Goal: Download file/media

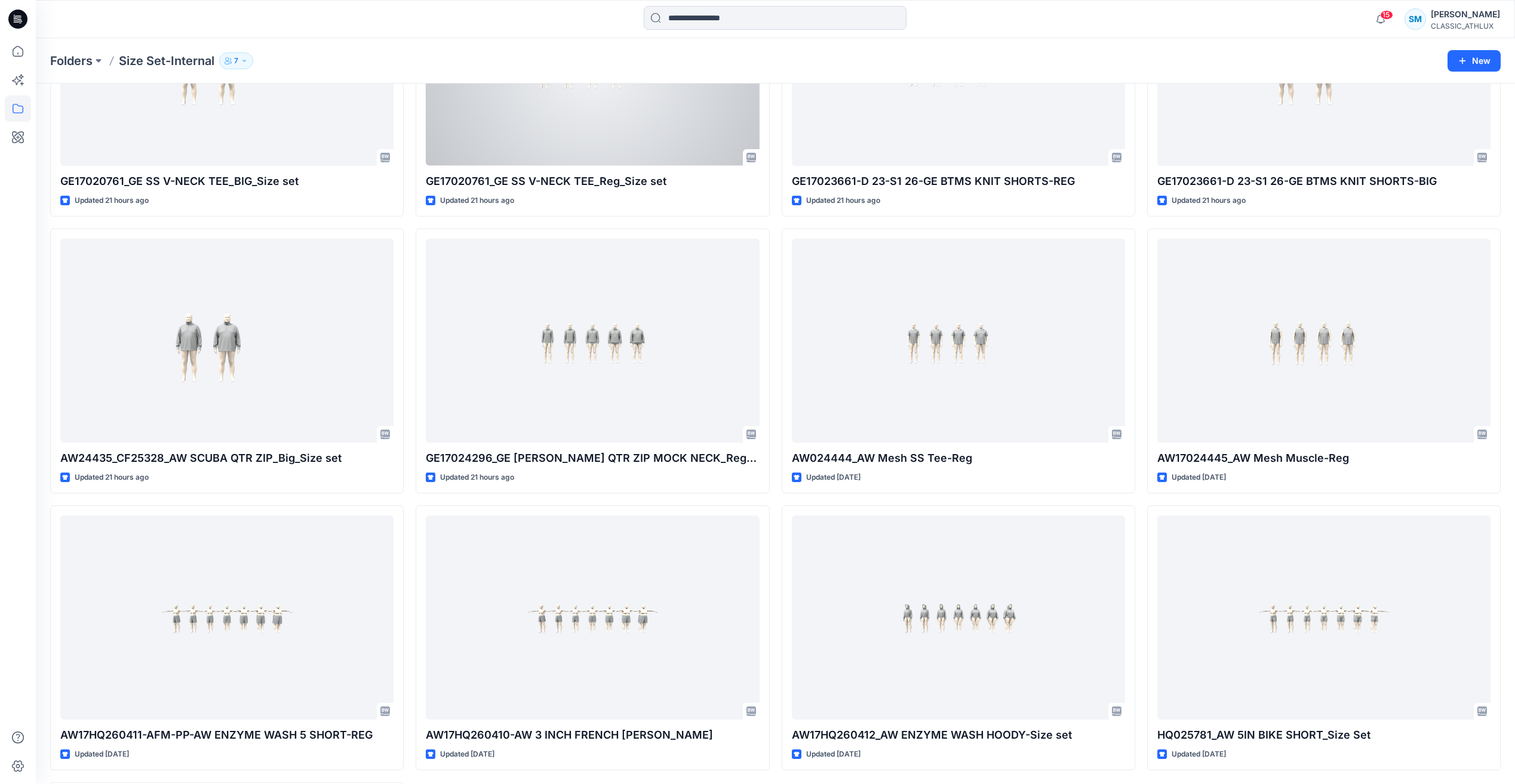
scroll to position [1714, 0]
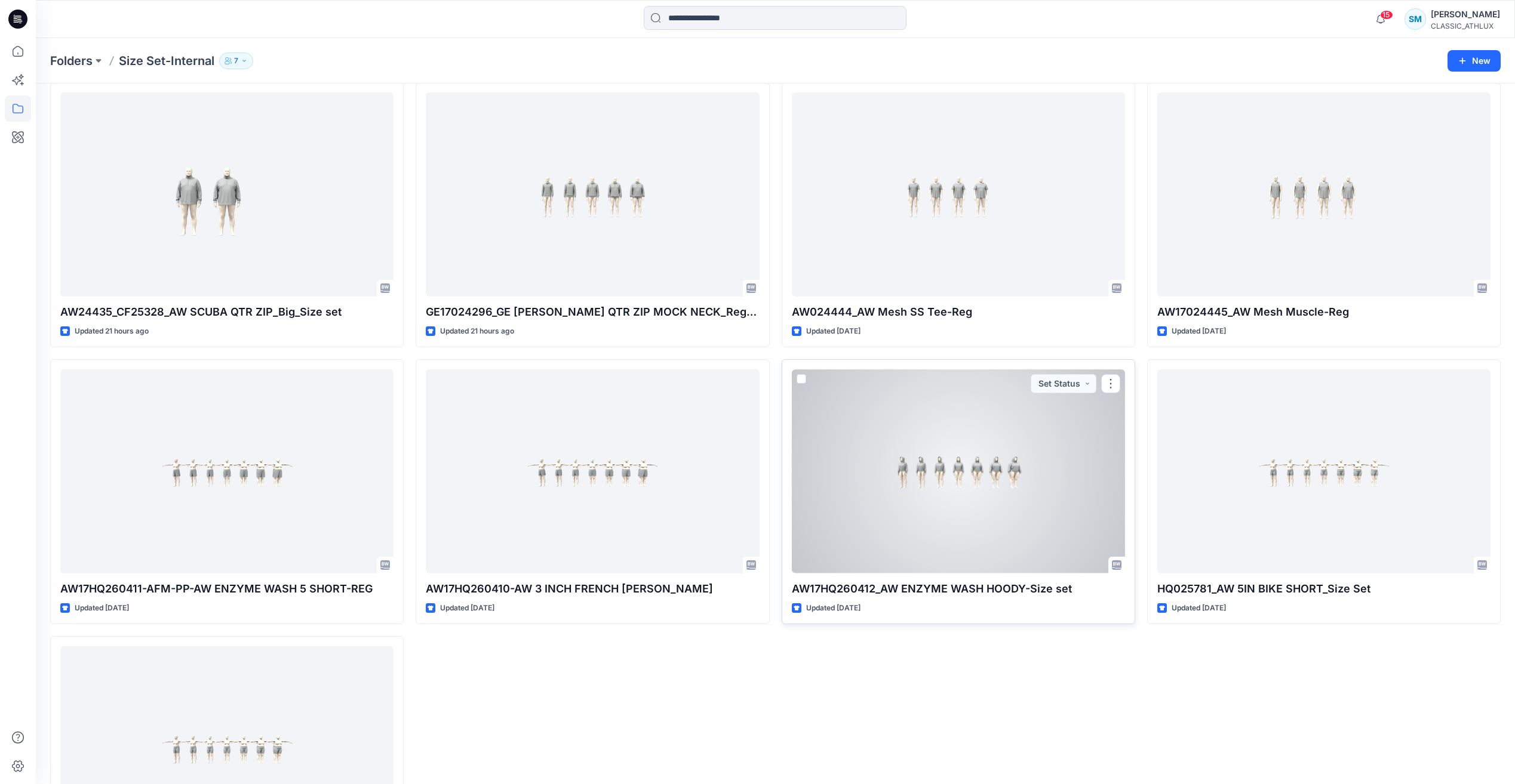
click at [1040, 484] on div at bounding box center [958, 471] width 333 height 204
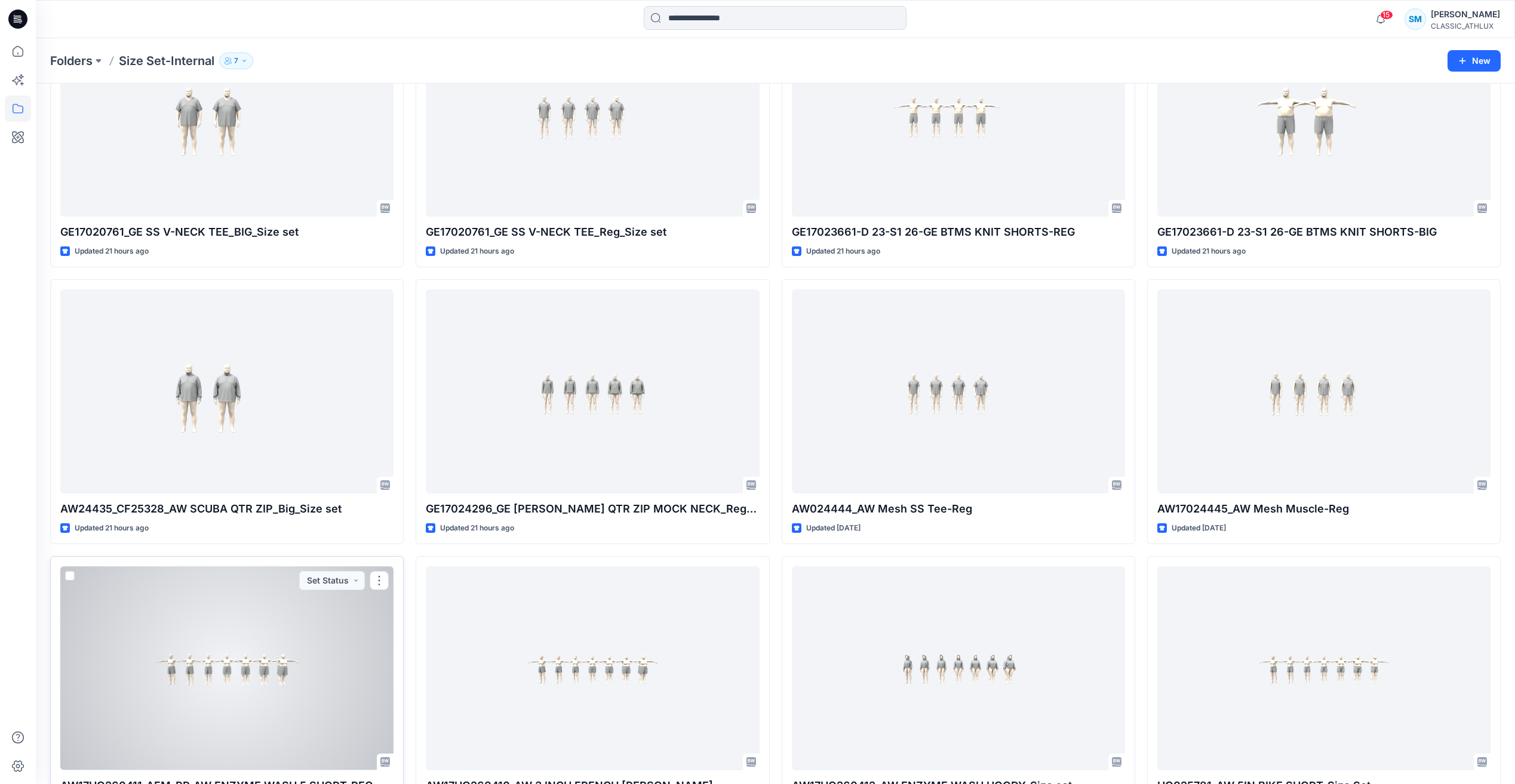
scroll to position [1415, 0]
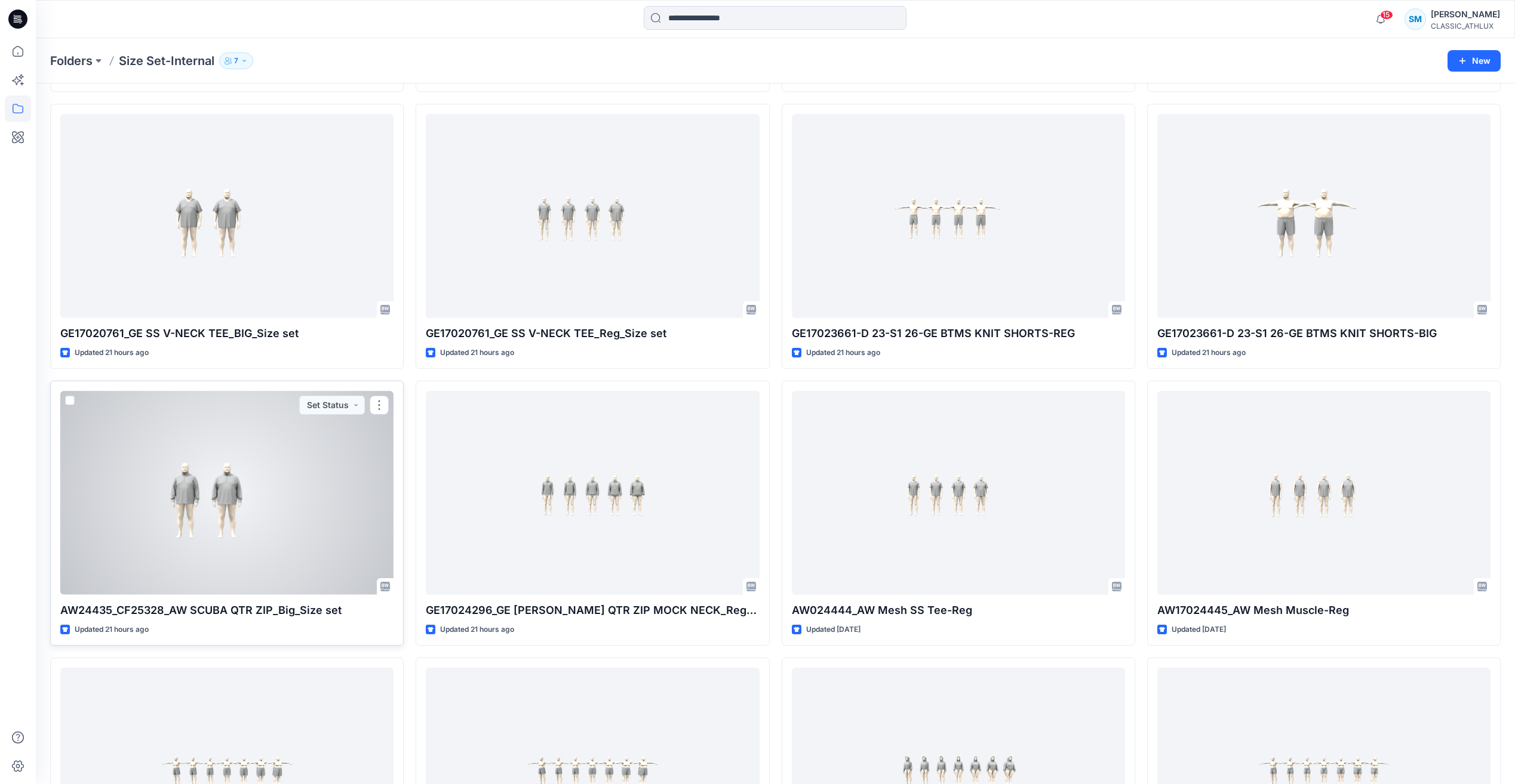
click at [290, 522] on div at bounding box center [227, 492] width 333 height 204
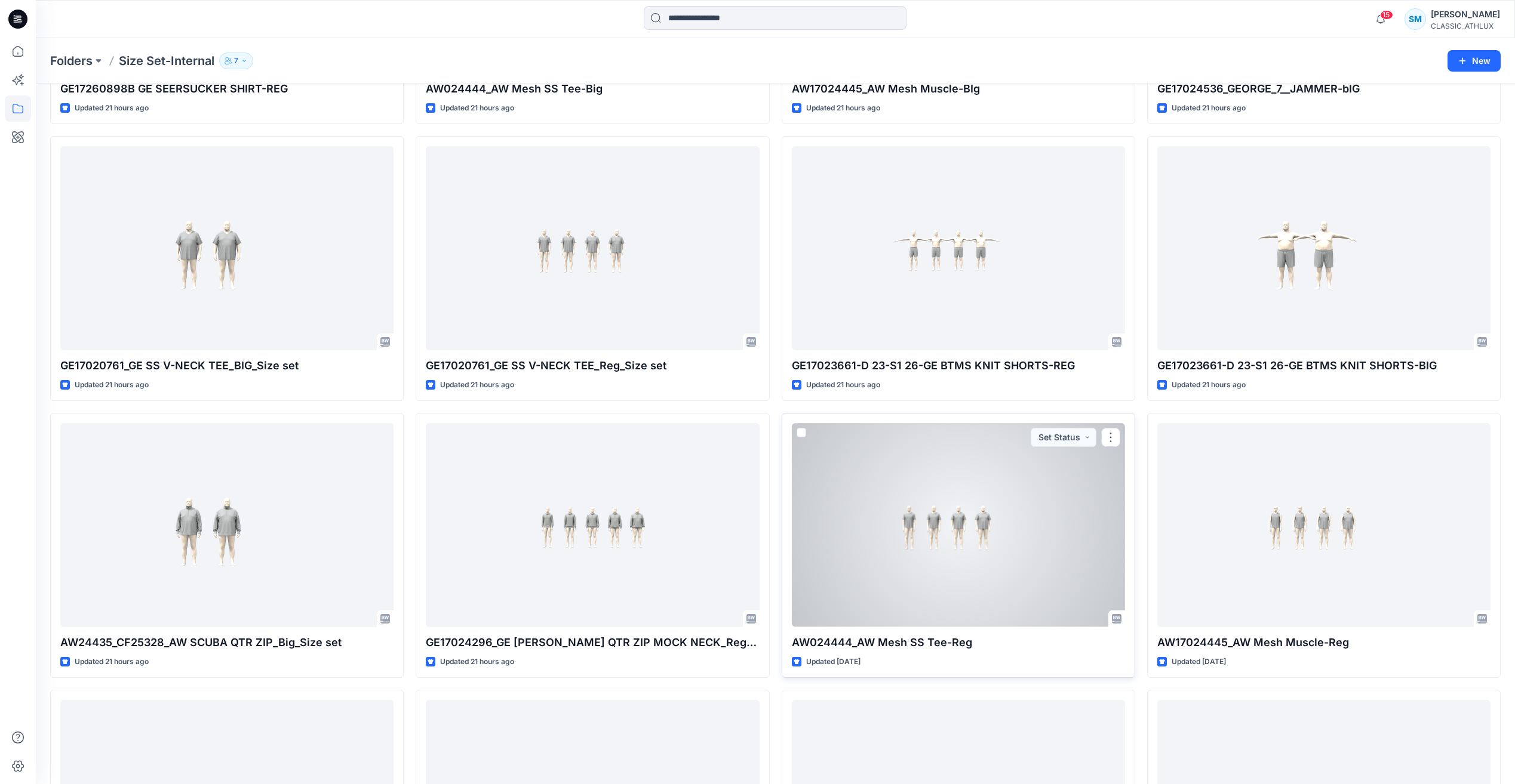
scroll to position [1355, 0]
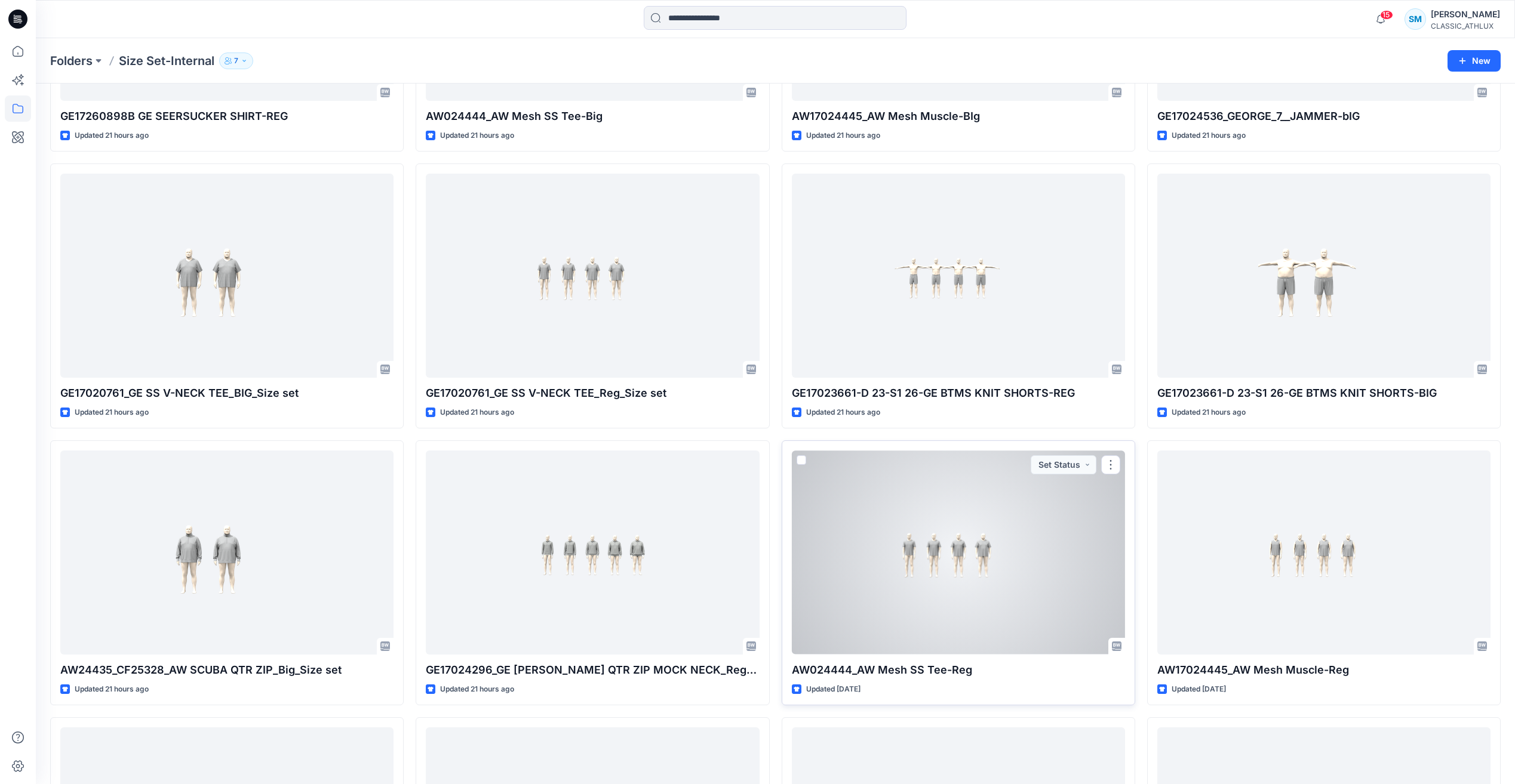
click at [929, 590] on div at bounding box center [958, 552] width 333 height 204
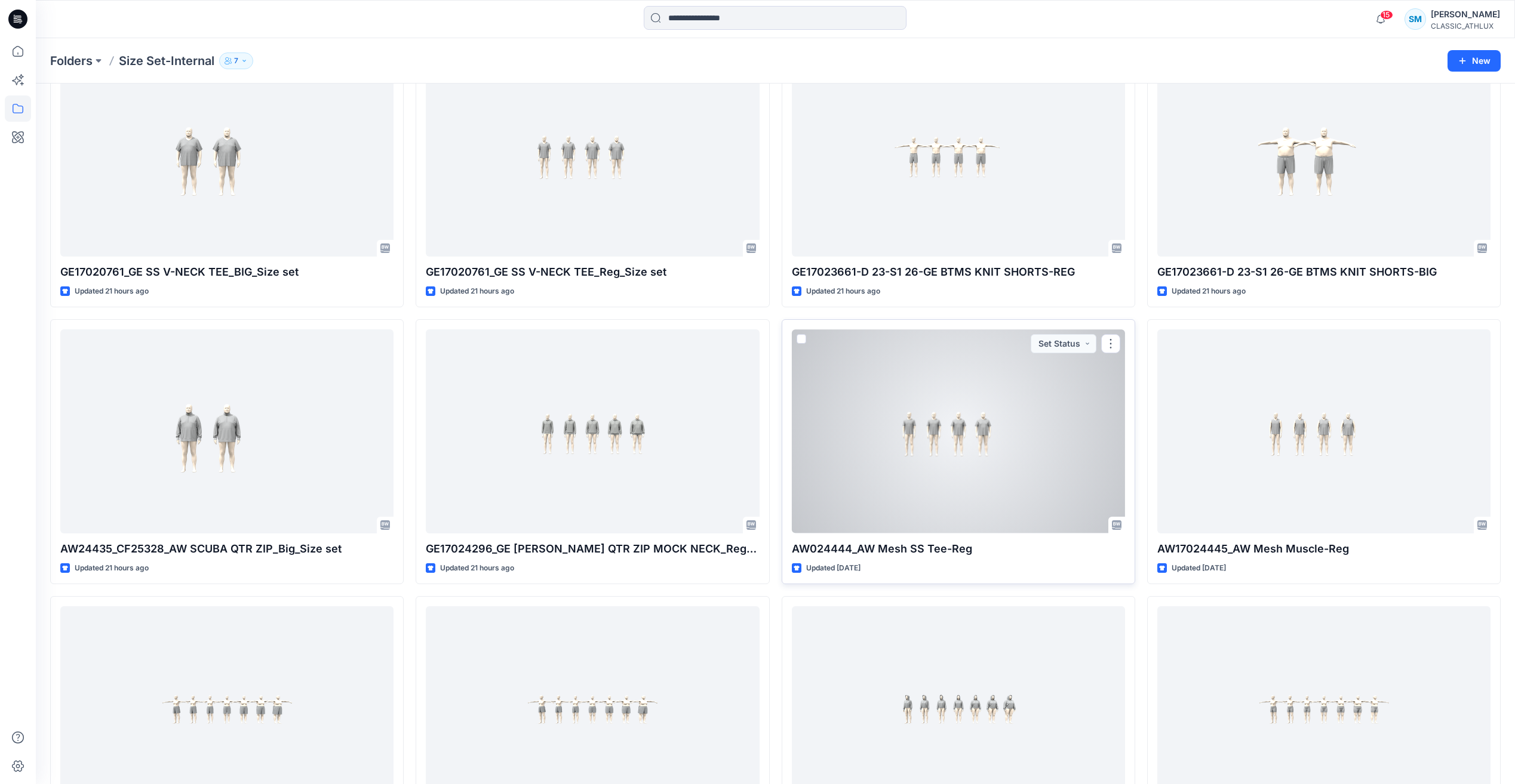
scroll to position [1594, 0]
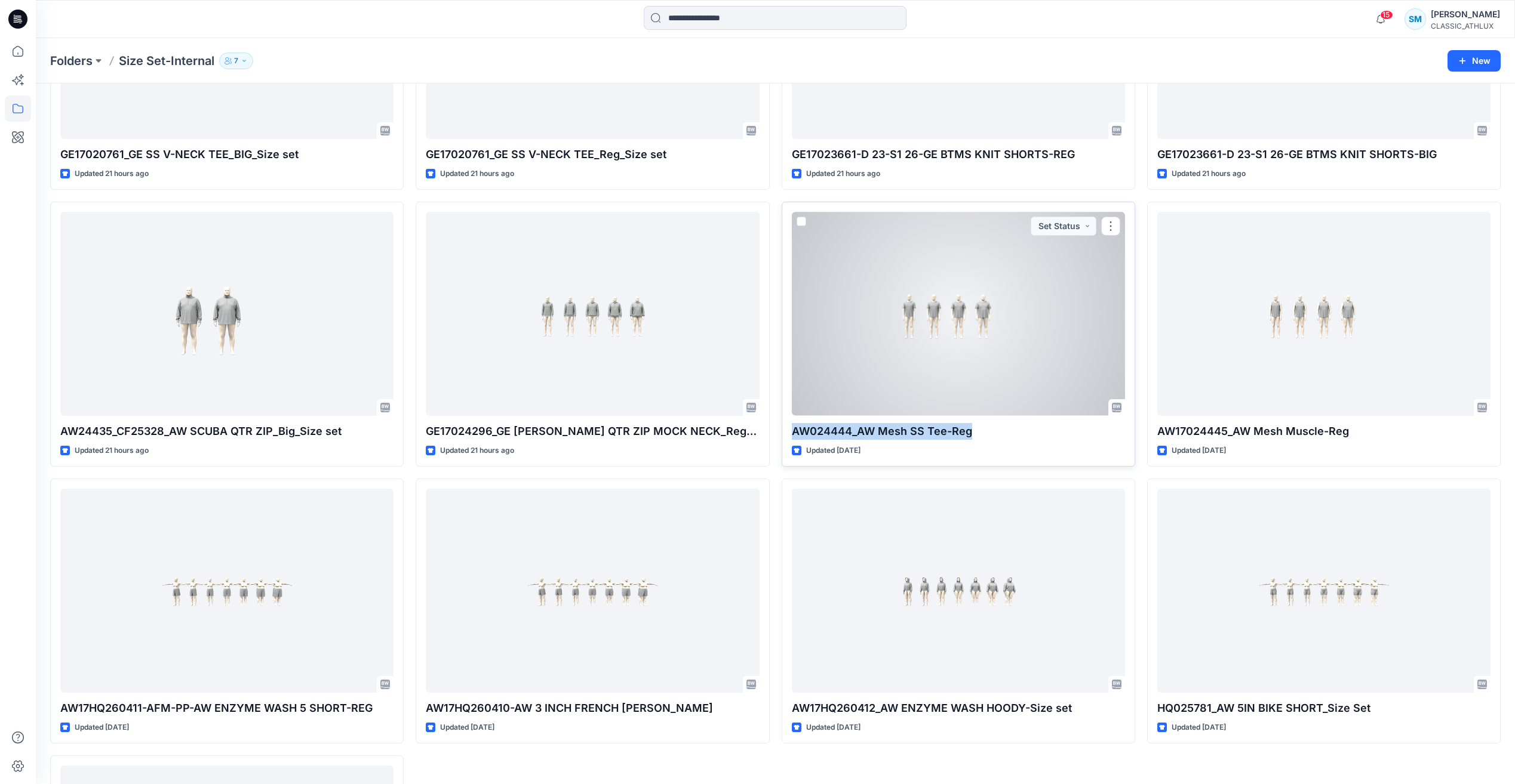
drag, startPoint x: 791, startPoint y: 429, endPoint x: 970, endPoint y: 438, distance: 179.2
click at [970, 438] on div "AW024444_AW Mesh SS Tee-Reg Updated [DATE] Set Status" at bounding box center [958, 334] width 354 height 265
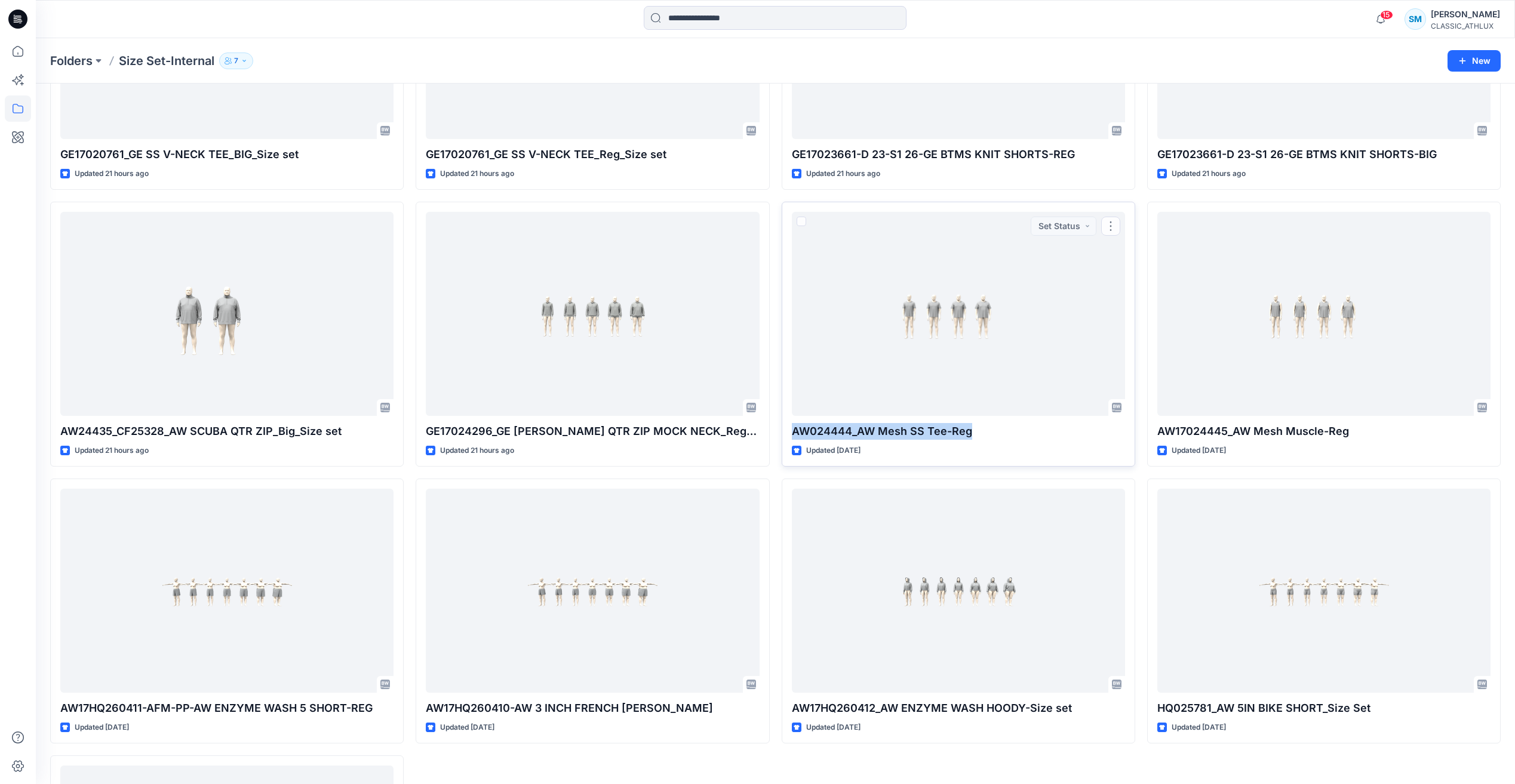
copy p "AW024444_AW Mesh SS Tee-Reg"
drag, startPoint x: 970, startPoint y: 438, endPoint x: 1004, endPoint y: 455, distance: 38.0
click at [1004, 455] on div "Updated [DATE]" at bounding box center [958, 451] width 333 height 12
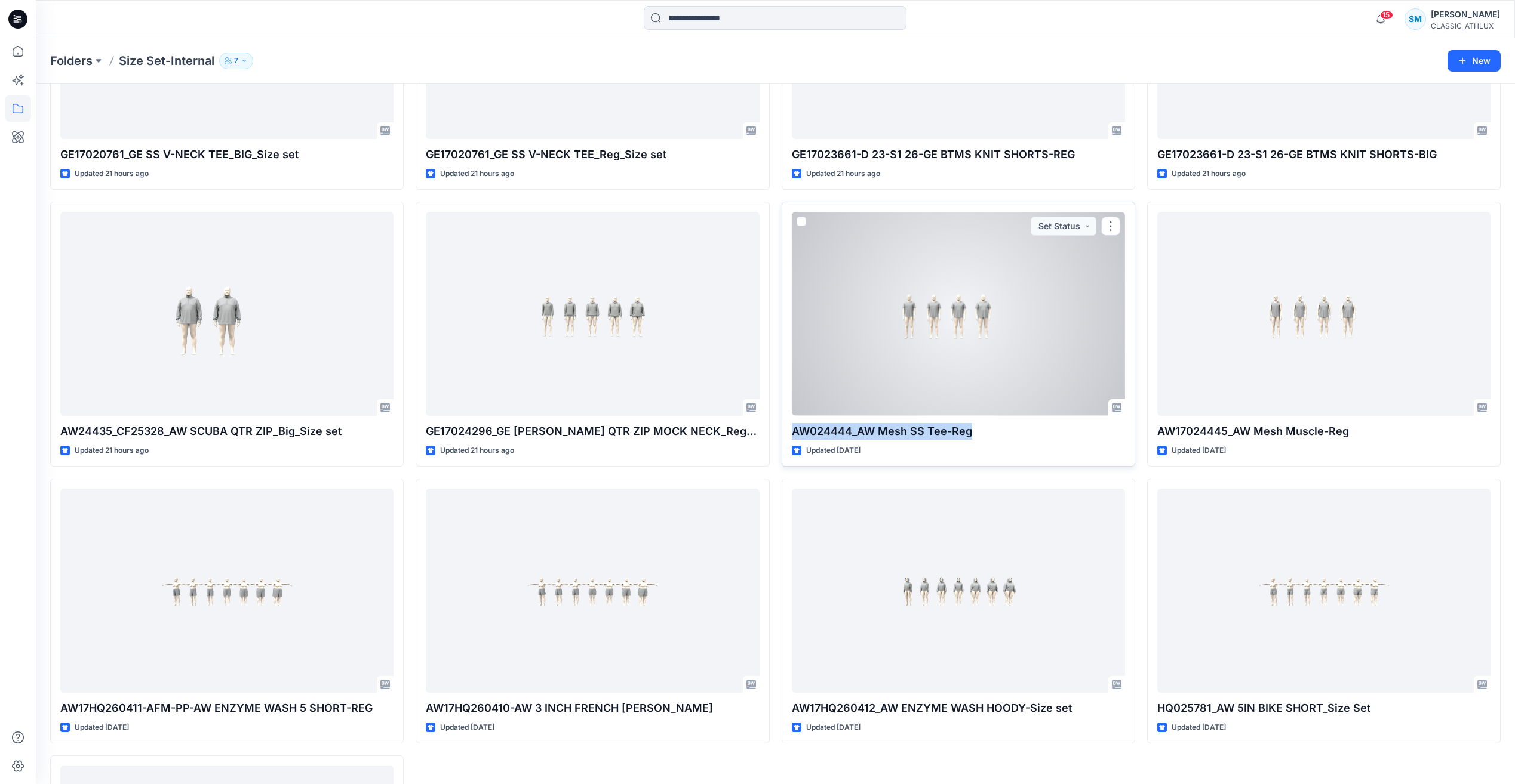
drag, startPoint x: 792, startPoint y: 427, endPoint x: 968, endPoint y: 435, distance: 176.2
click at [968, 435] on p "AW024444_AW Mesh SS Tee-Reg" at bounding box center [958, 432] width 333 height 17
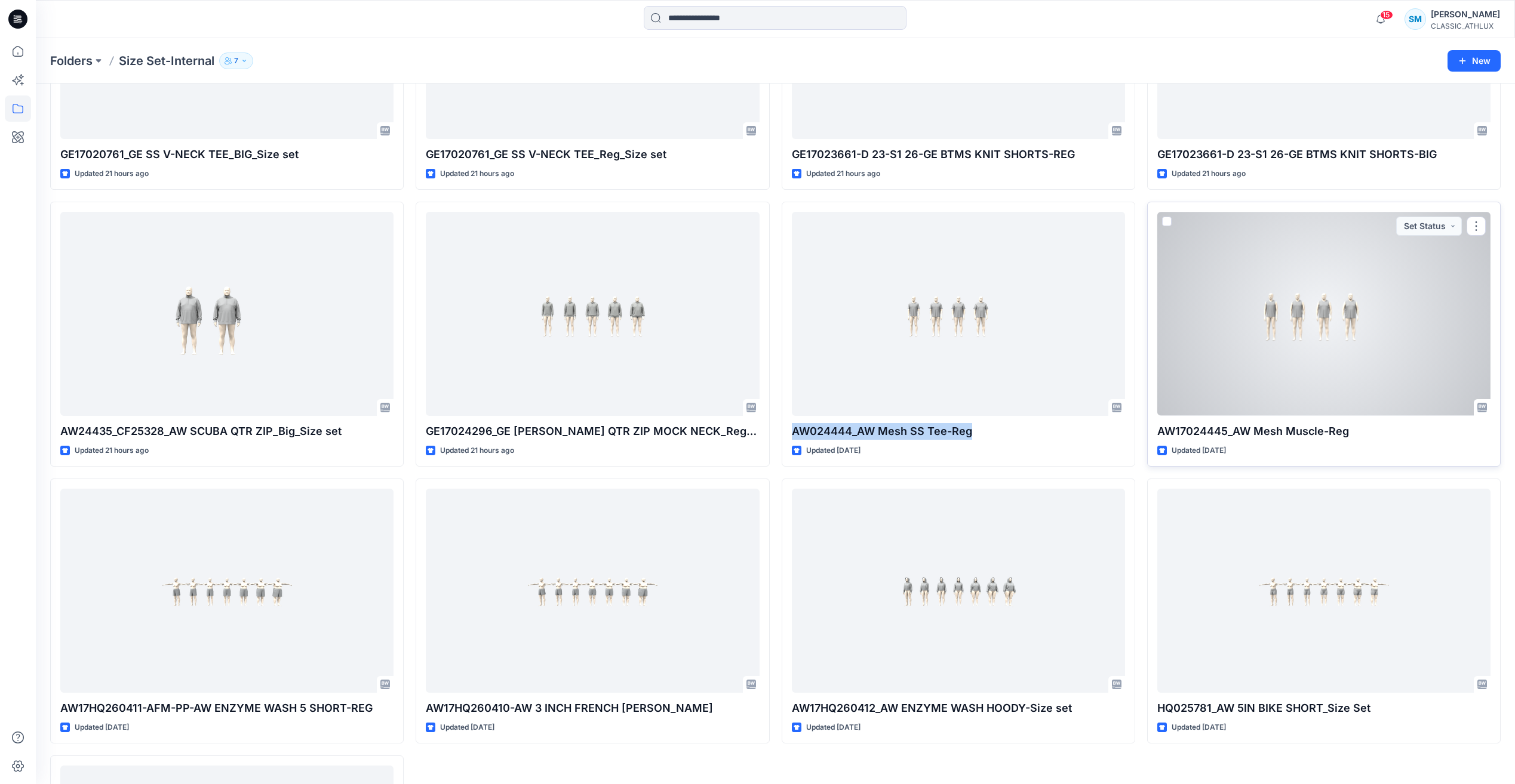
click at [1345, 317] on div at bounding box center [1324, 313] width 333 height 204
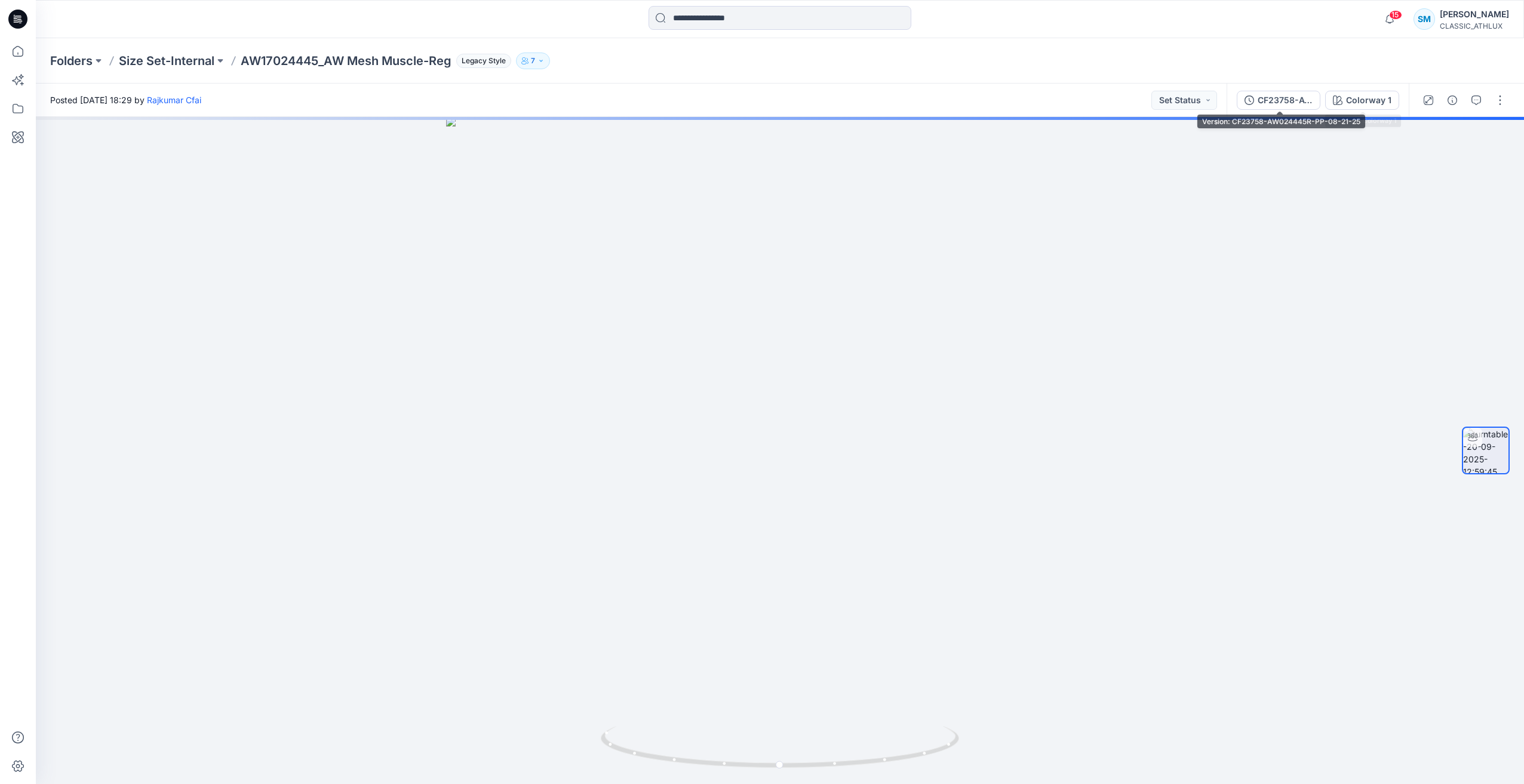
click at [1288, 104] on div "CF23758-AW024445R-PP-08-21-25" at bounding box center [1285, 100] width 55 height 13
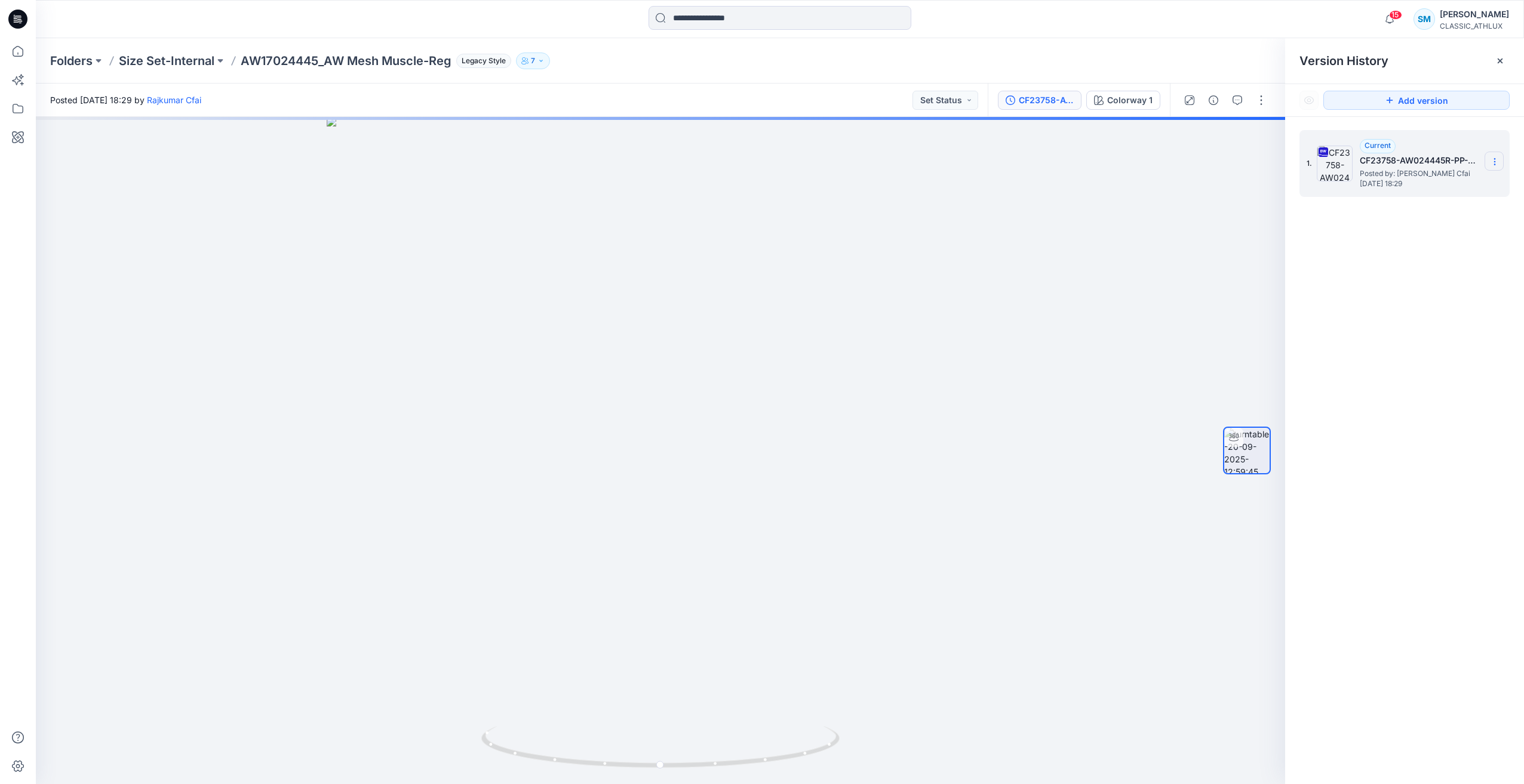
click at [1492, 157] on icon at bounding box center [1495, 162] width 9 height 9
click at [1445, 181] on span "Download Source BW File" at bounding box center [1435, 185] width 101 height 15
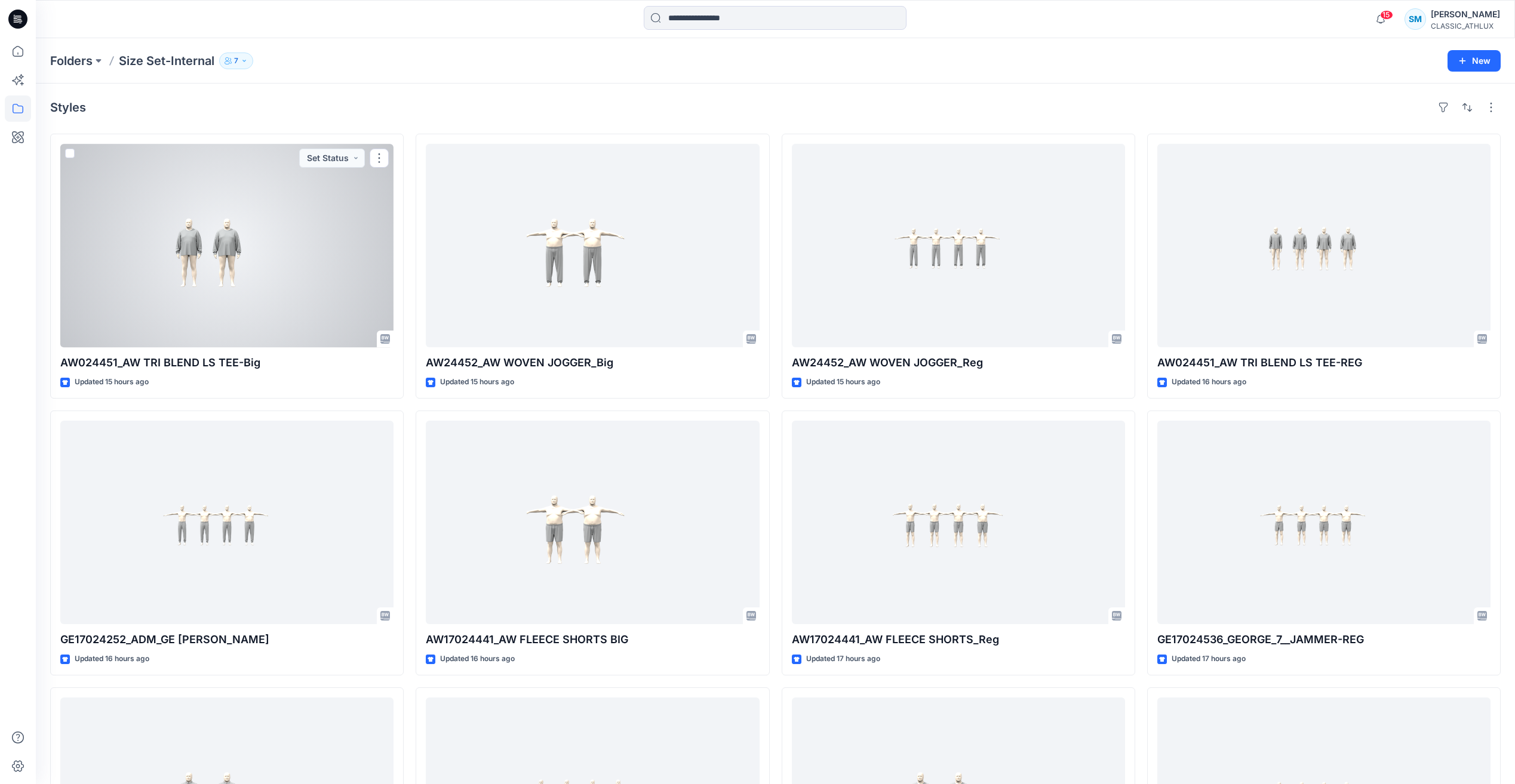
drag, startPoint x: 269, startPoint y: 274, endPoint x: 269, endPoint y: 268, distance: 6.0
click at [269, 274] on div at bounding box center [227, 245] width 333 height 204
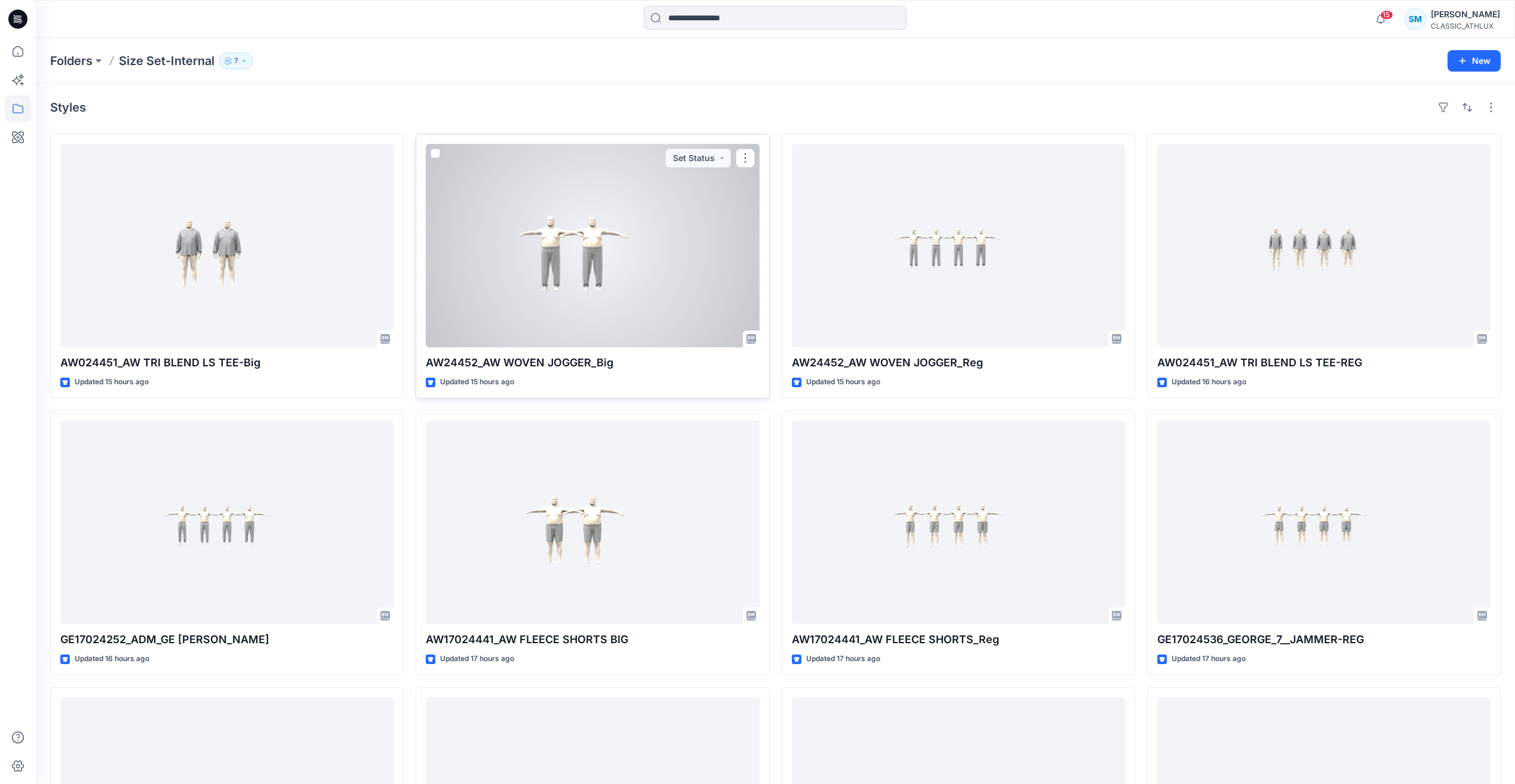
click at [529, 300] on div at bounding box center [592, 245] width 333 height 204
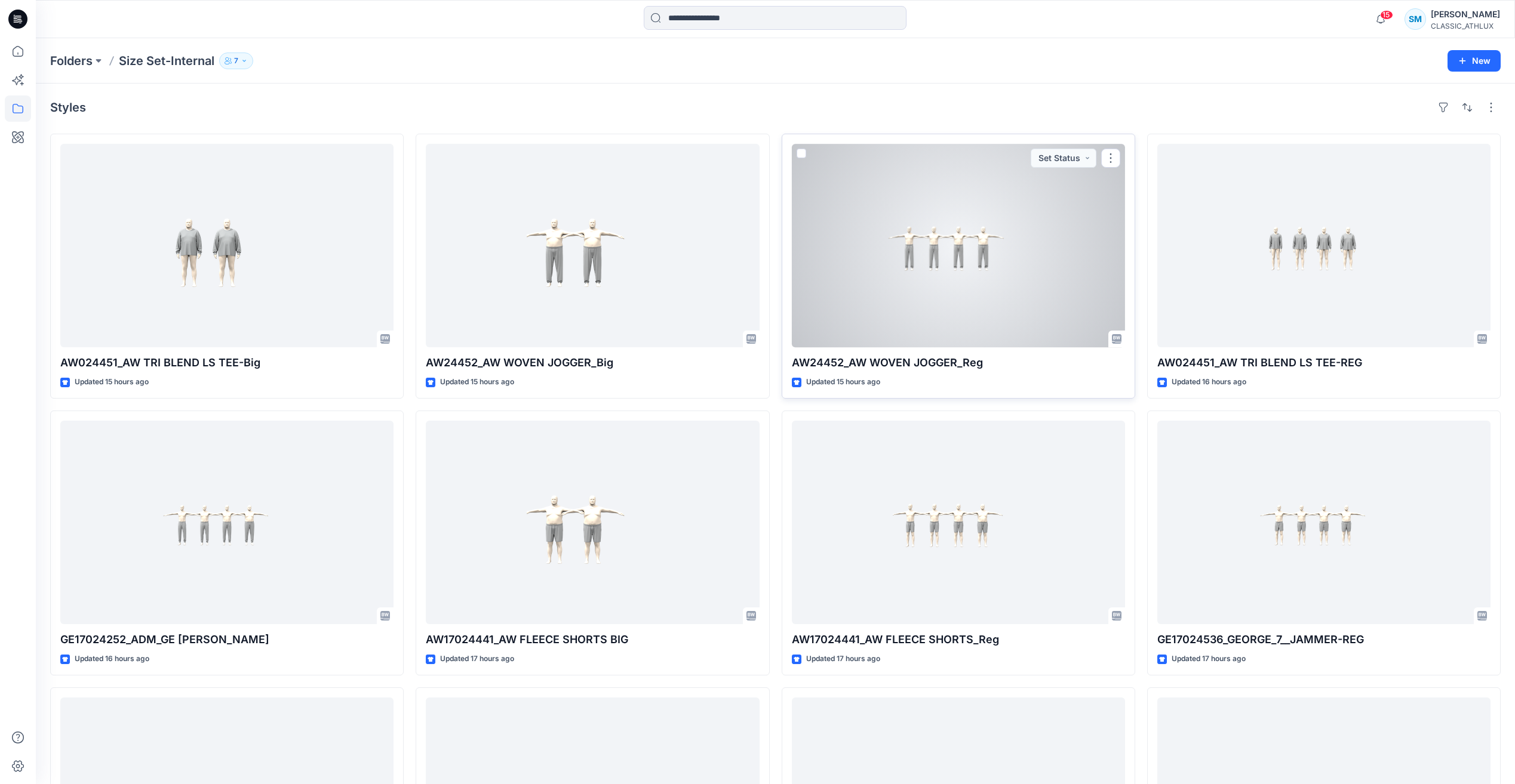
click at [1012, 280] on div at bounding box center [958, 245] width 333 height 204
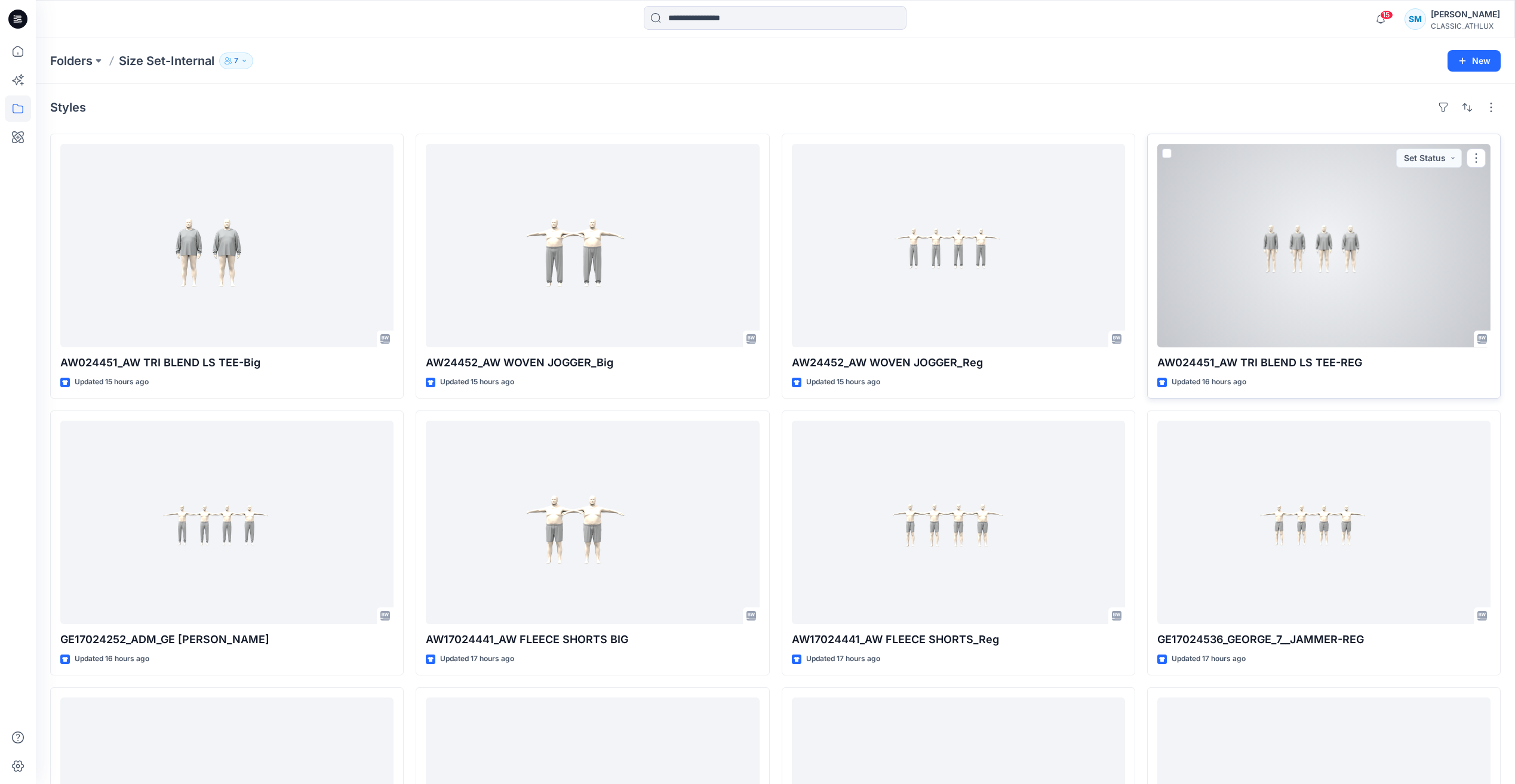
click at [1282, 293] on div at bounding box center [1324, 245] width 333 height 204
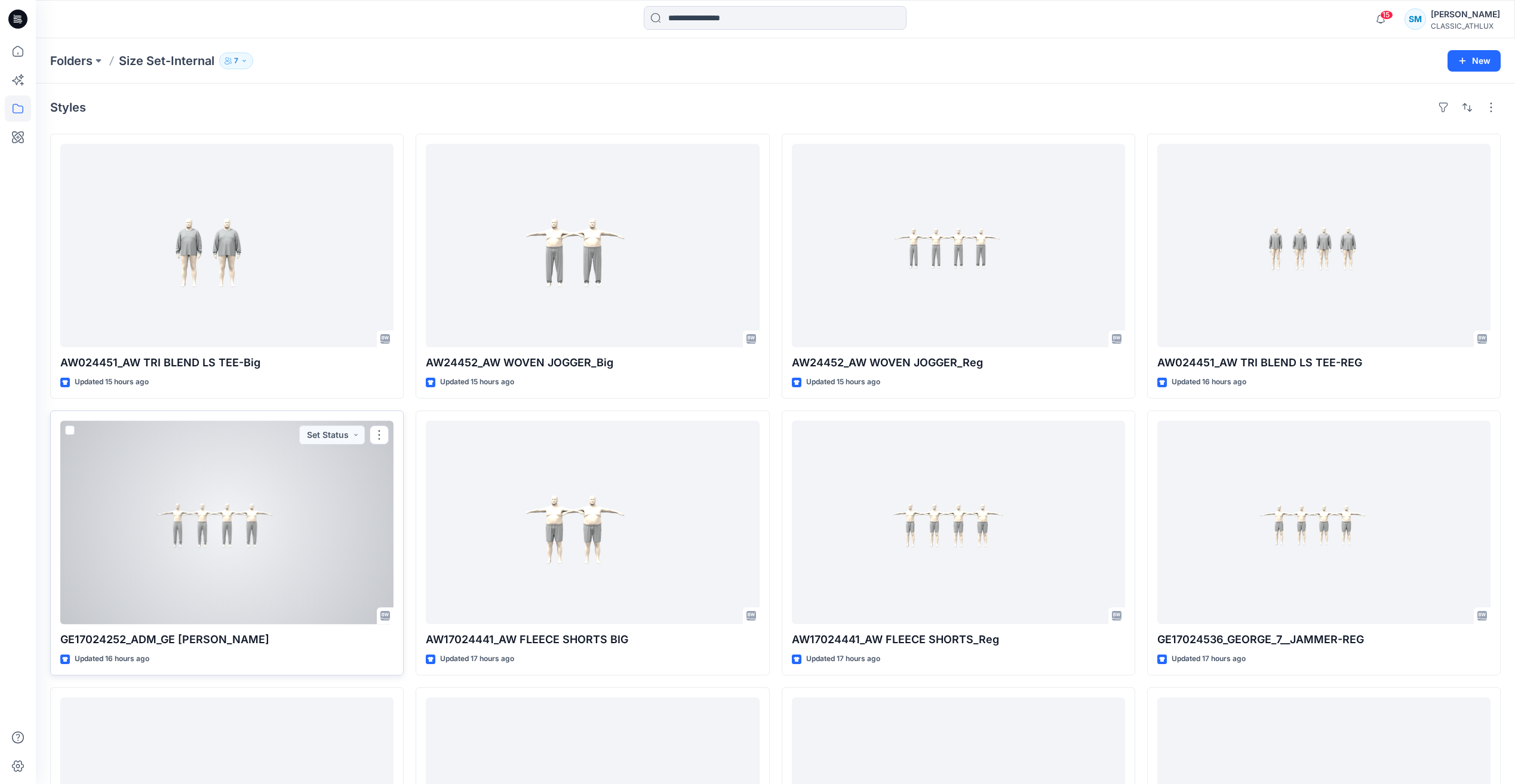
click at [235, 547] on div at bounding box center [227, 522] width 333 height 204
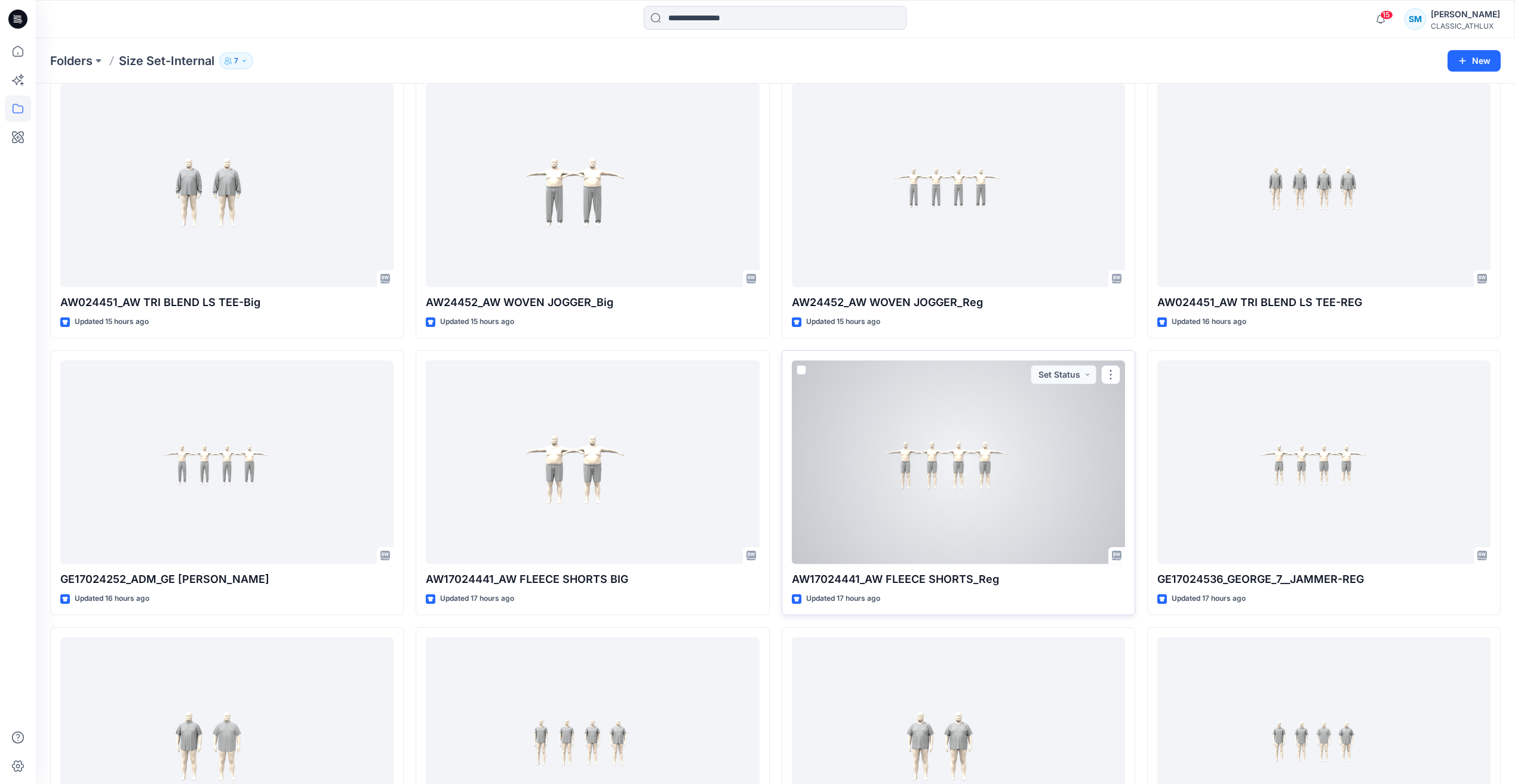
scroll to position [60, 0]
click at [998, 453] on div at bounding box center [958, 463] width 333 height 204
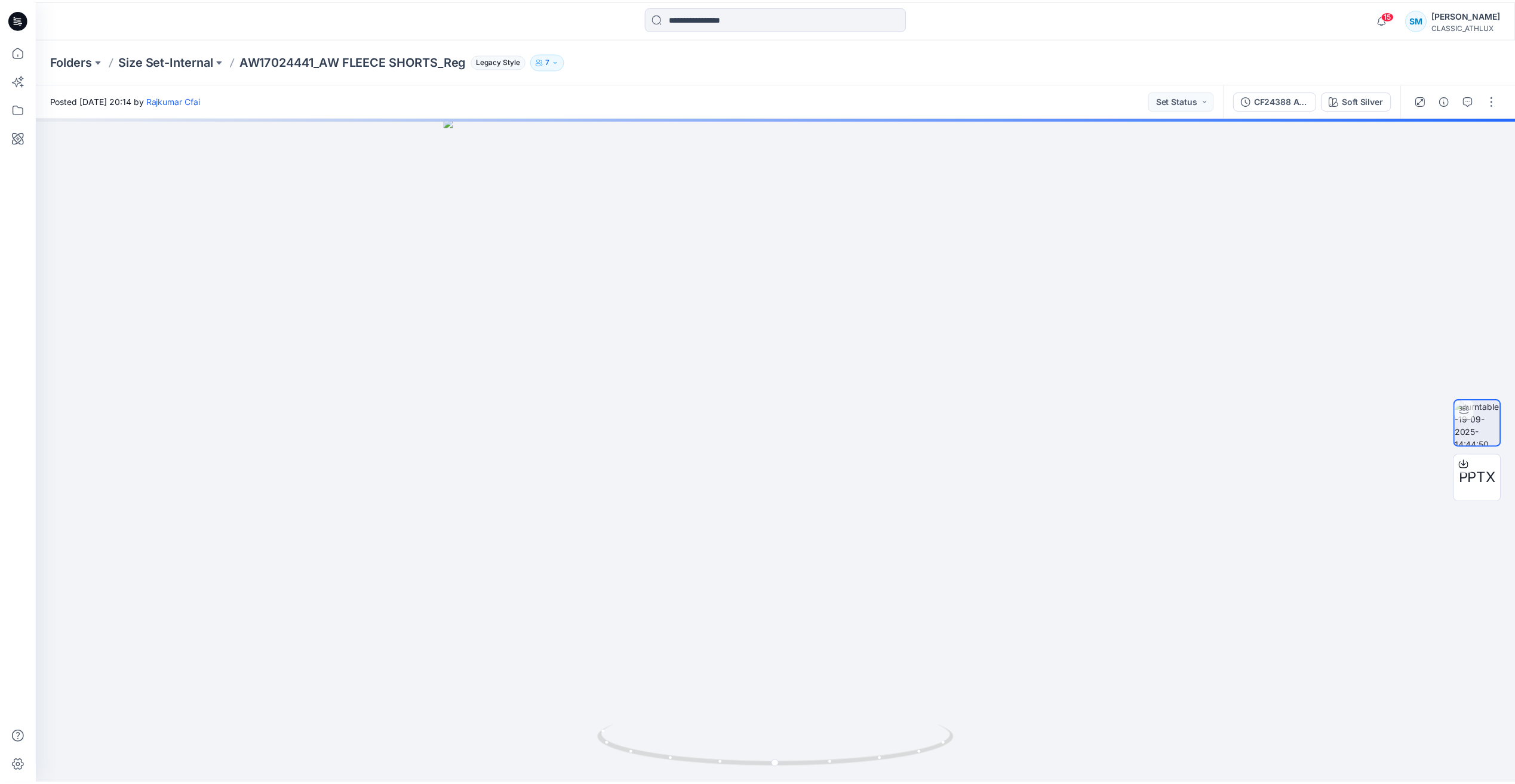
scroll to position [60, 0]
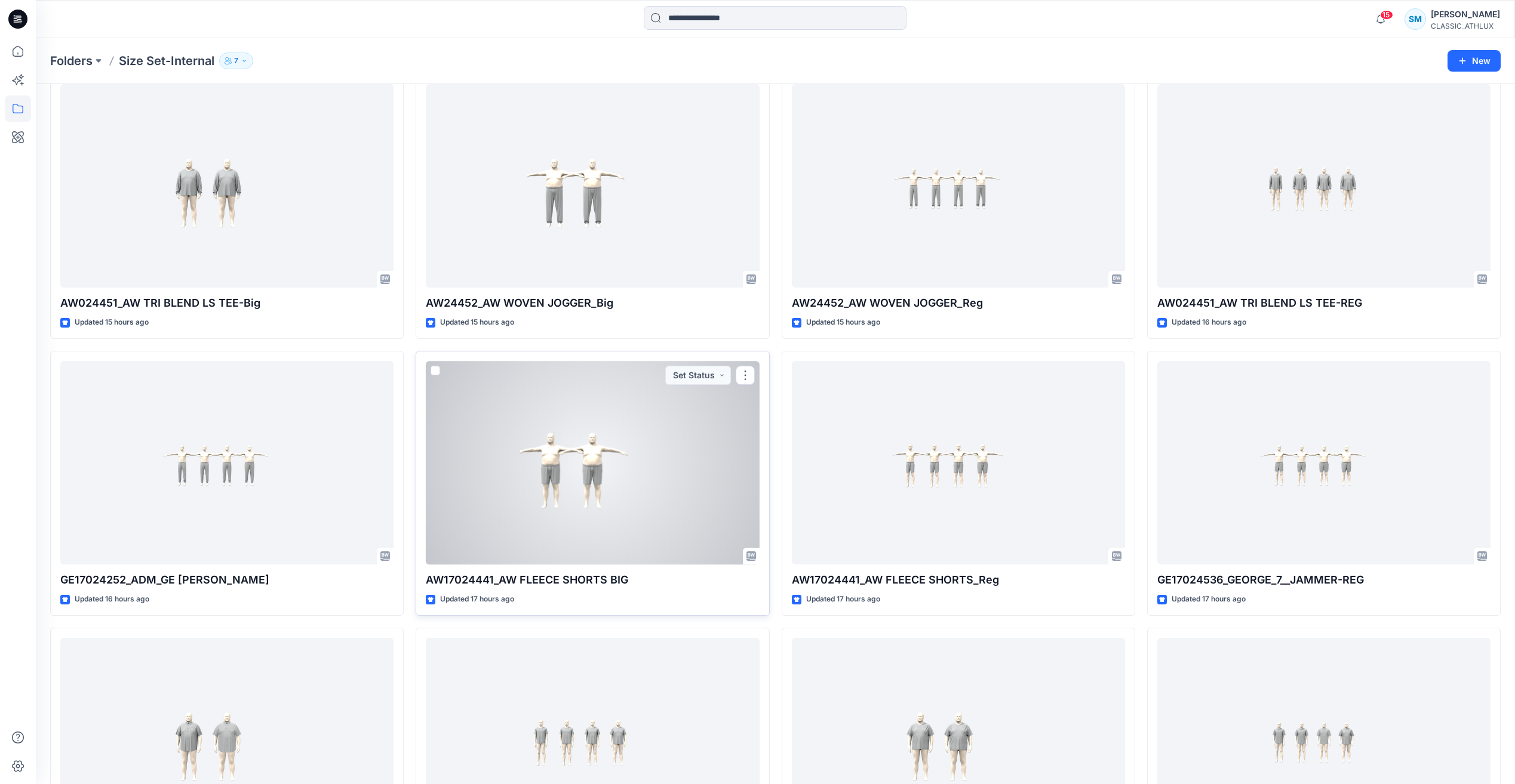
click at [635, 475] on div at bounding box center [592, 463] width 333 height 204
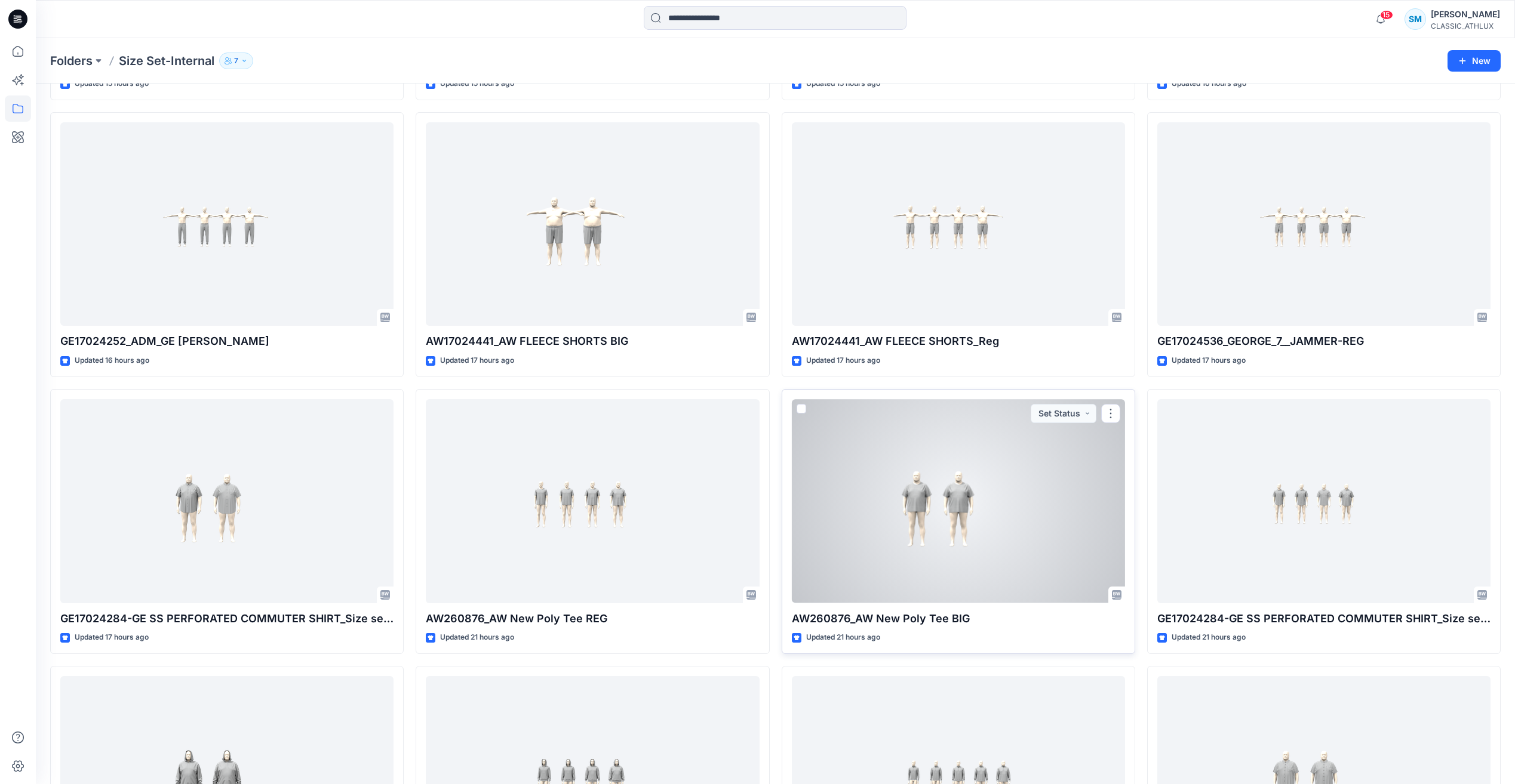
click at [993, 546] on div at bounding box center [958, 501] width 333 height 204
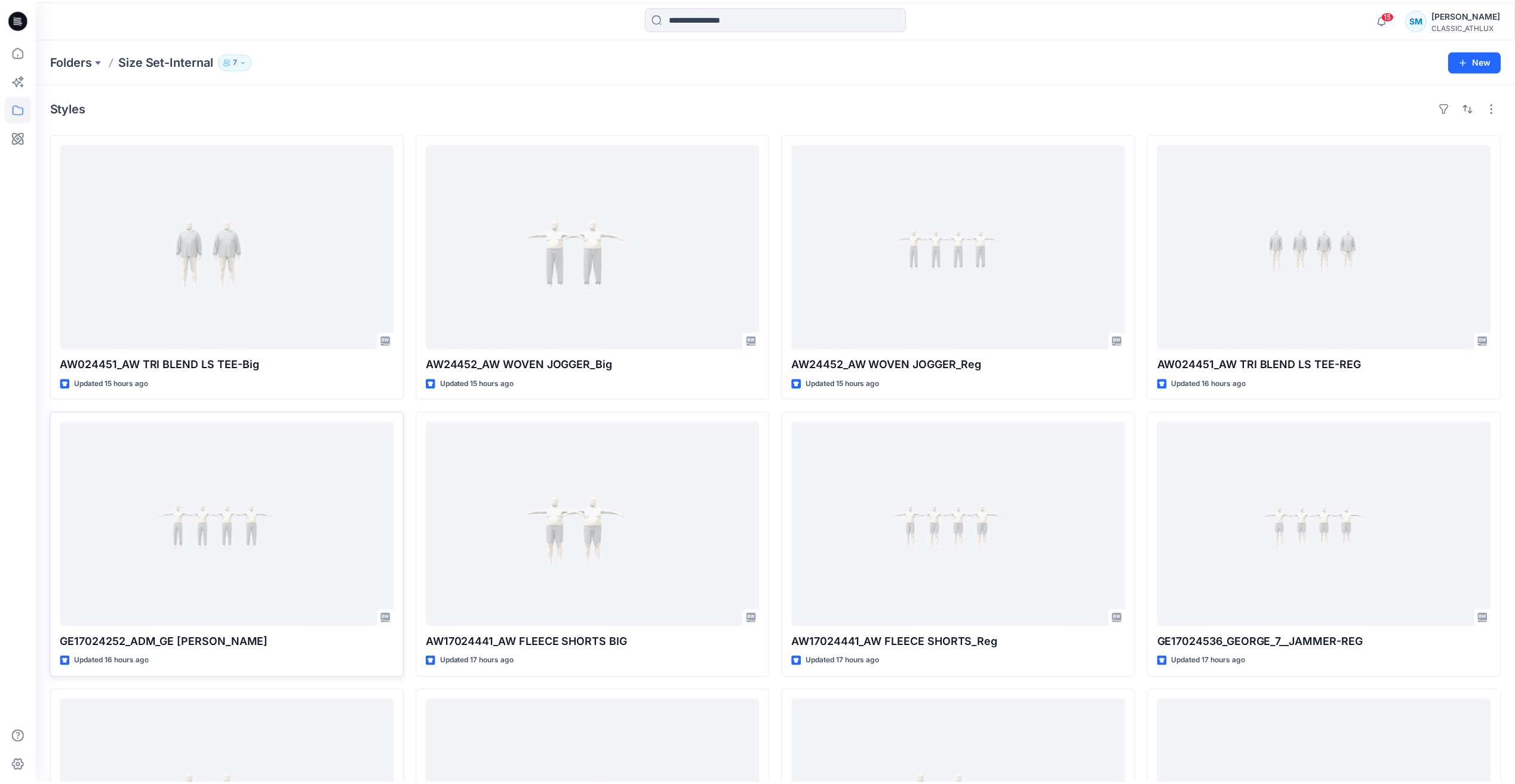
scroll to position [299, 0]
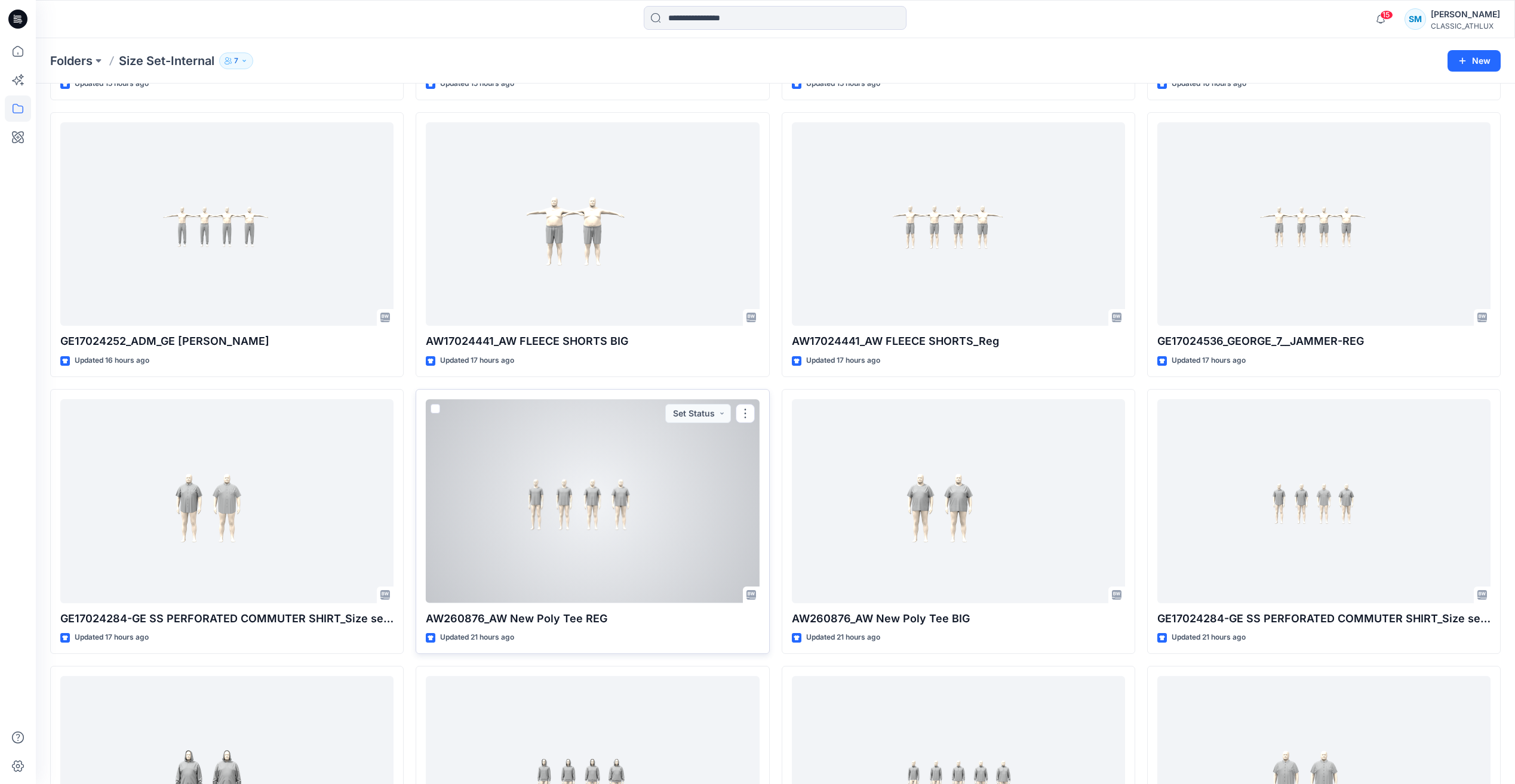
click at [626, 518] on div at bounding box center [592, 501] width 333 height 204
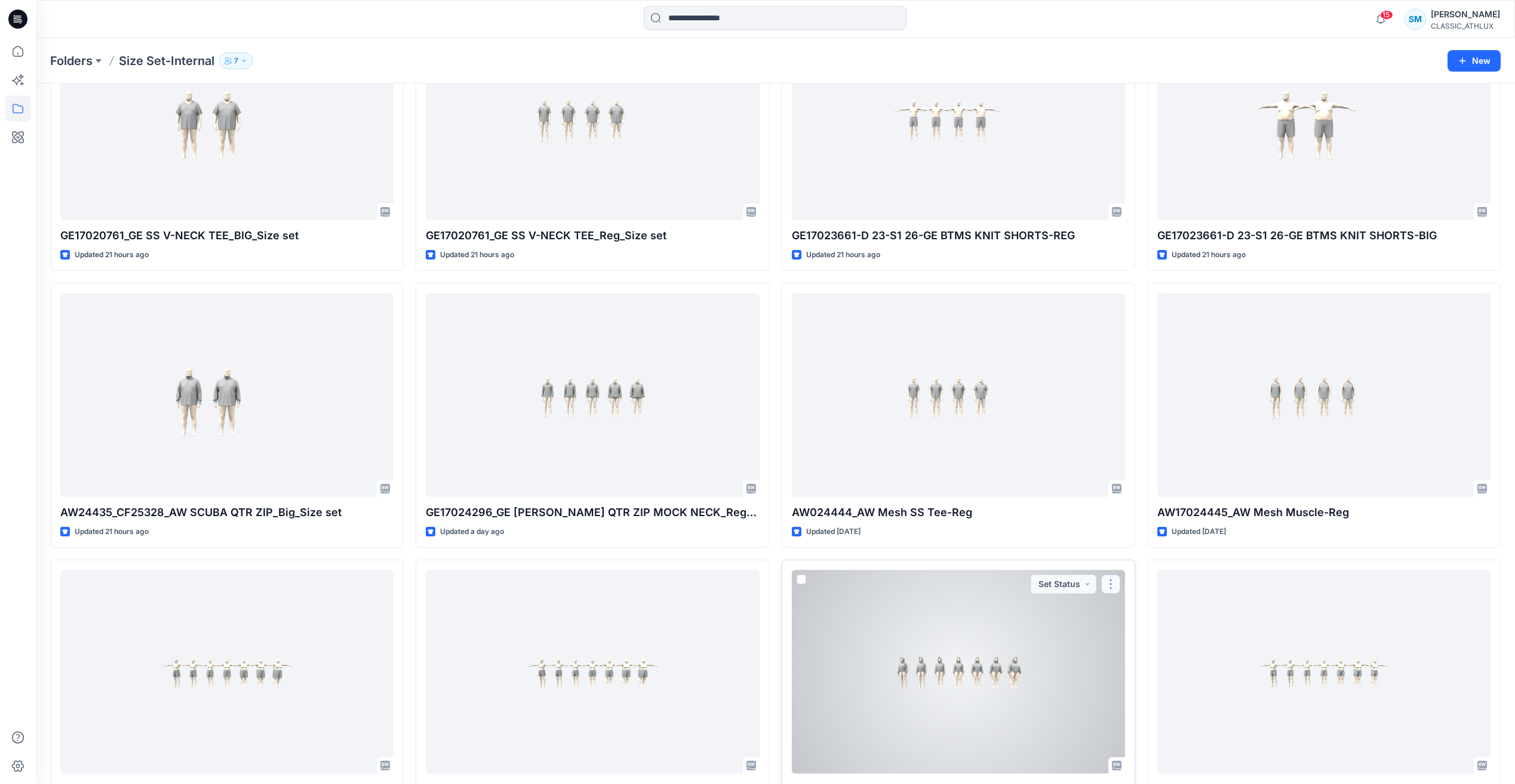
scroll to position [1492, 0]
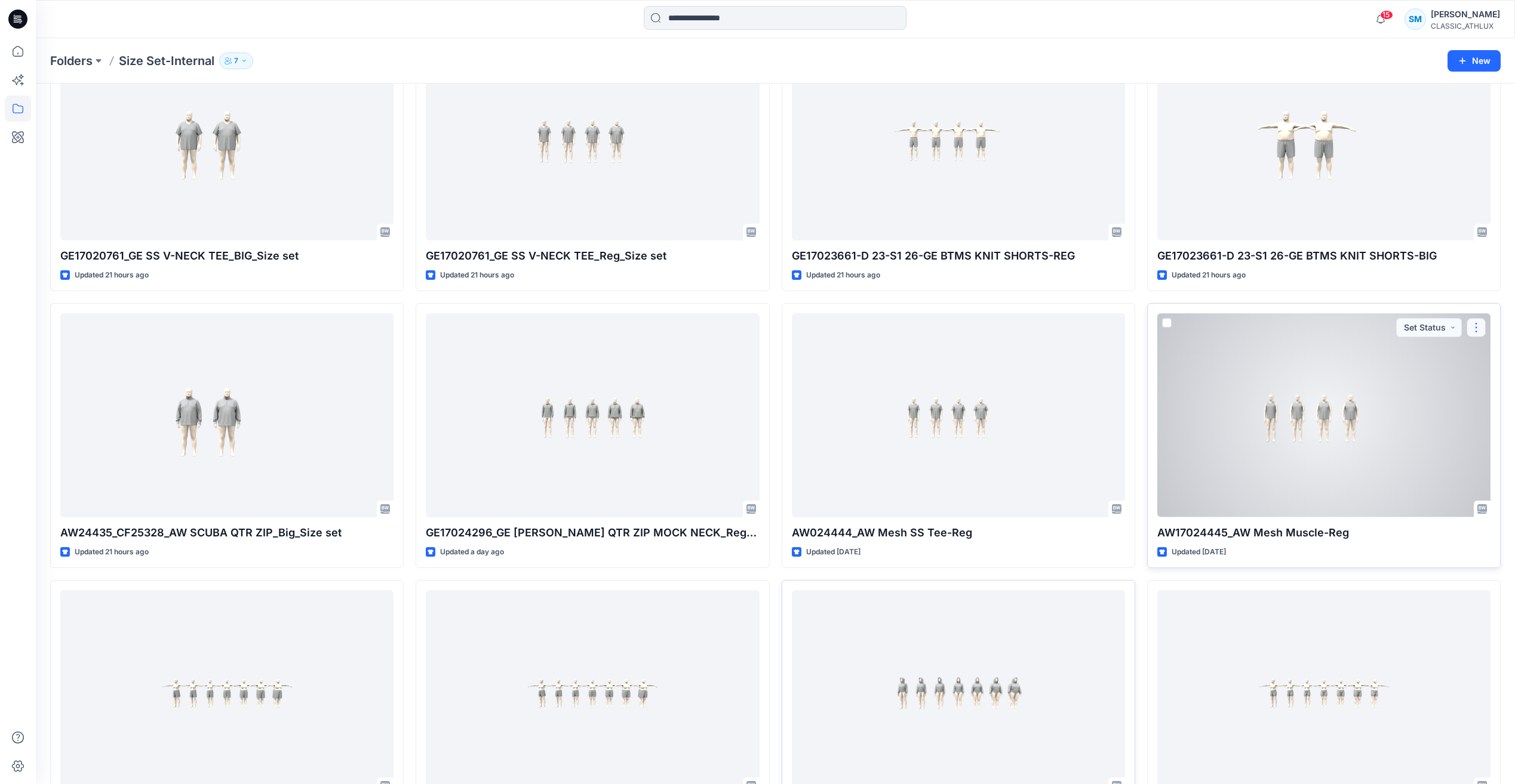
click at [1478, 324] on button "button" at bounding box center [1476, 327] width 19 height 19
click at [1274, 556] on div "Updated [DATE]" at bounding box center [1324, 553] width 333 height 12
drag, startPoint x: 1158, startPoint y: 528, endPoint x: 1314, endPoint y: 542, distance: 156.6
click at [1314, 542] on div "AW17024445_AW Mesh Muscle-Reg Updated [DATE] Set Status" at bounding box center [1324, 436] width 354 height 265
copy div "AW17024445_AW Mesh Muscle-Reg Updated [DATE]"
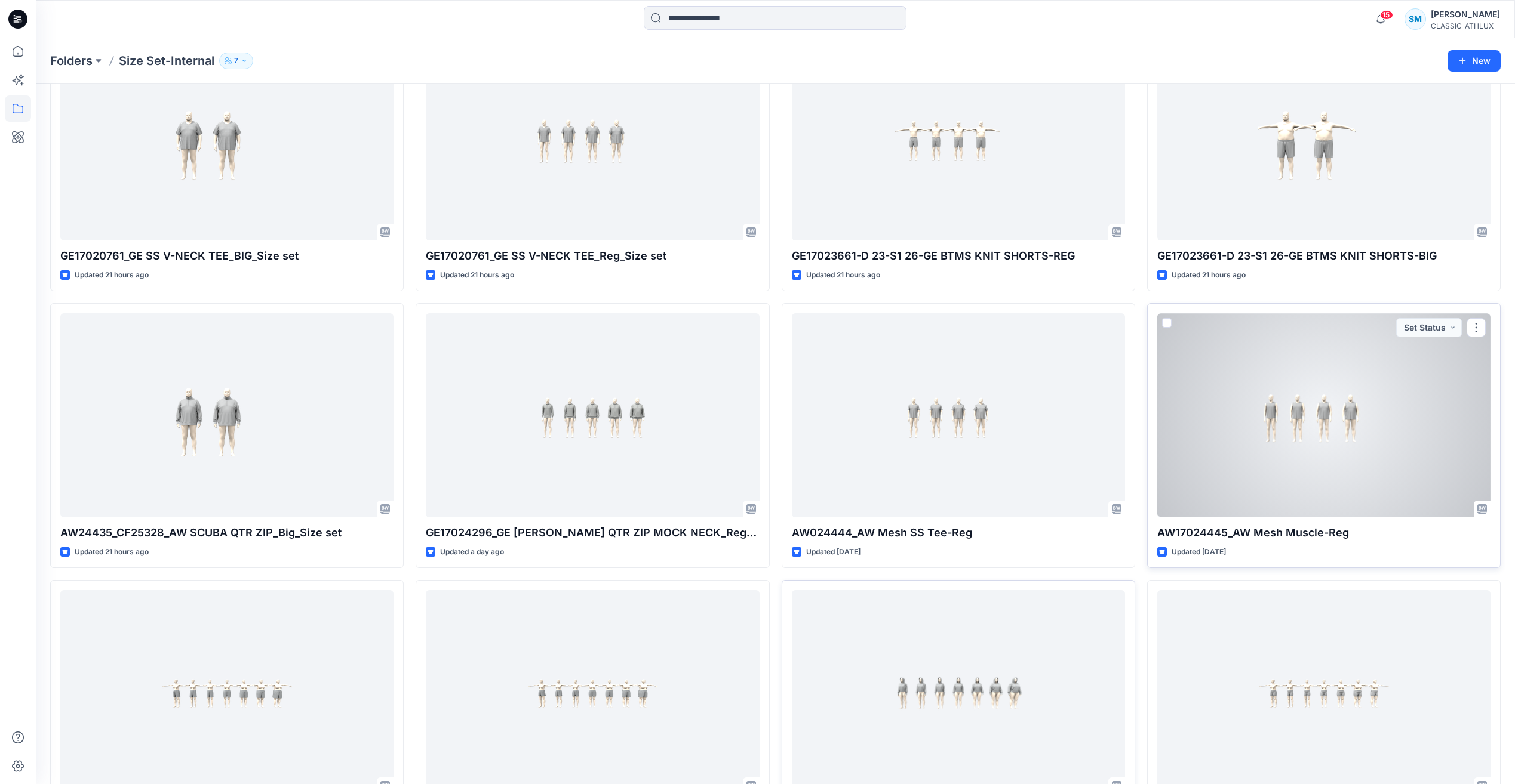
click at [1236, 538] on p "AW17024445_AW Mesh Muscle-Reg" at bounding box center [1324, 533] width 333 height 17
click at [1160, 529] on p "AW17024445_AW Mesh Muscle-Reg" at bounding box center [1324, 533] width 333 height 17
drag, startPoint x: 1157, startPoint y: 529, endPoint x: 1346, endPoint y: 530, distance: 189.0
click at [1346, 530] on p "AW17024445_AW Mesh Muscle-Reg" at bounding box center [1324, 533] width 333 height 17
copy p "AW17024445_AW Mesh Muscle-Reg"
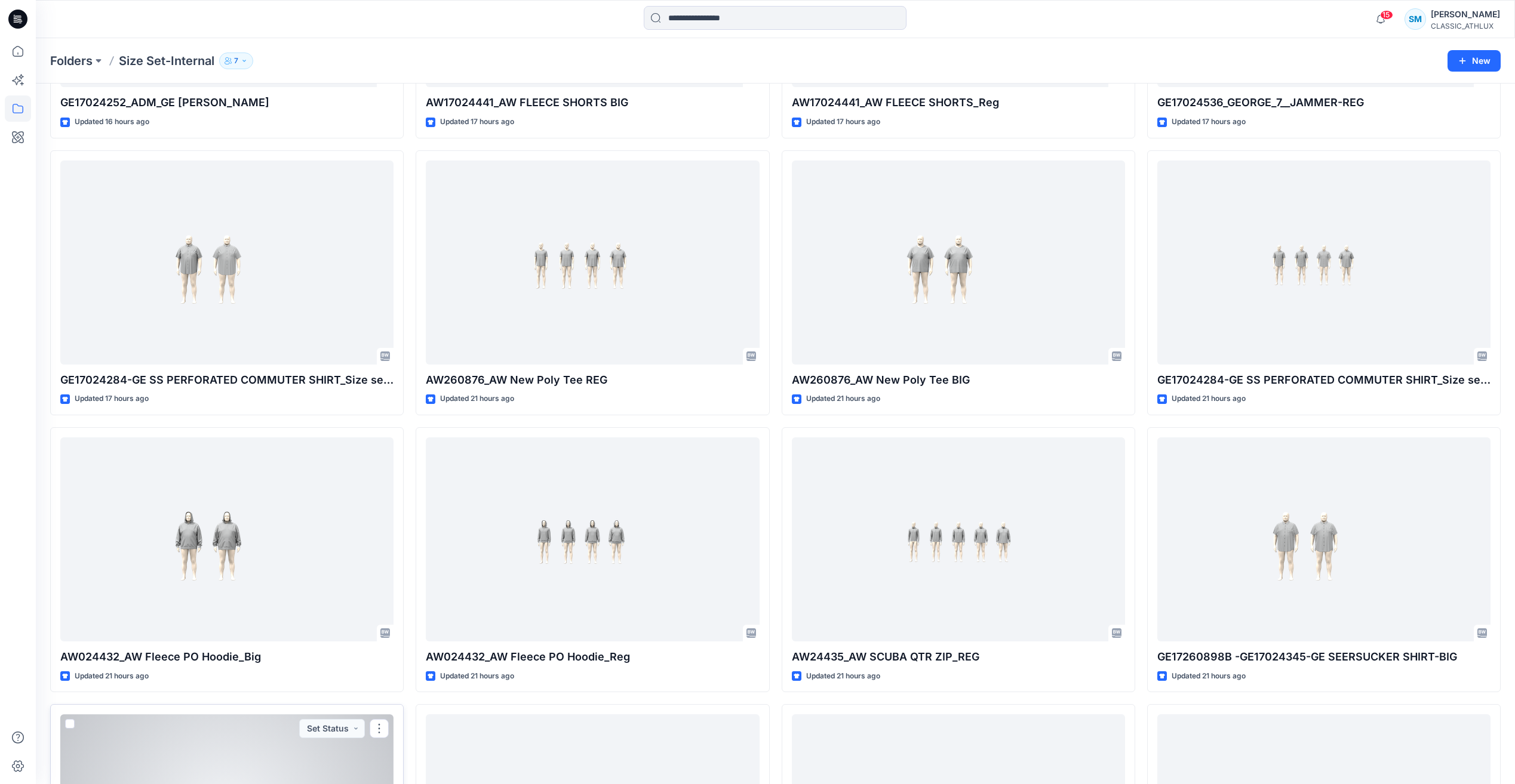
scroll to position [299, 0]
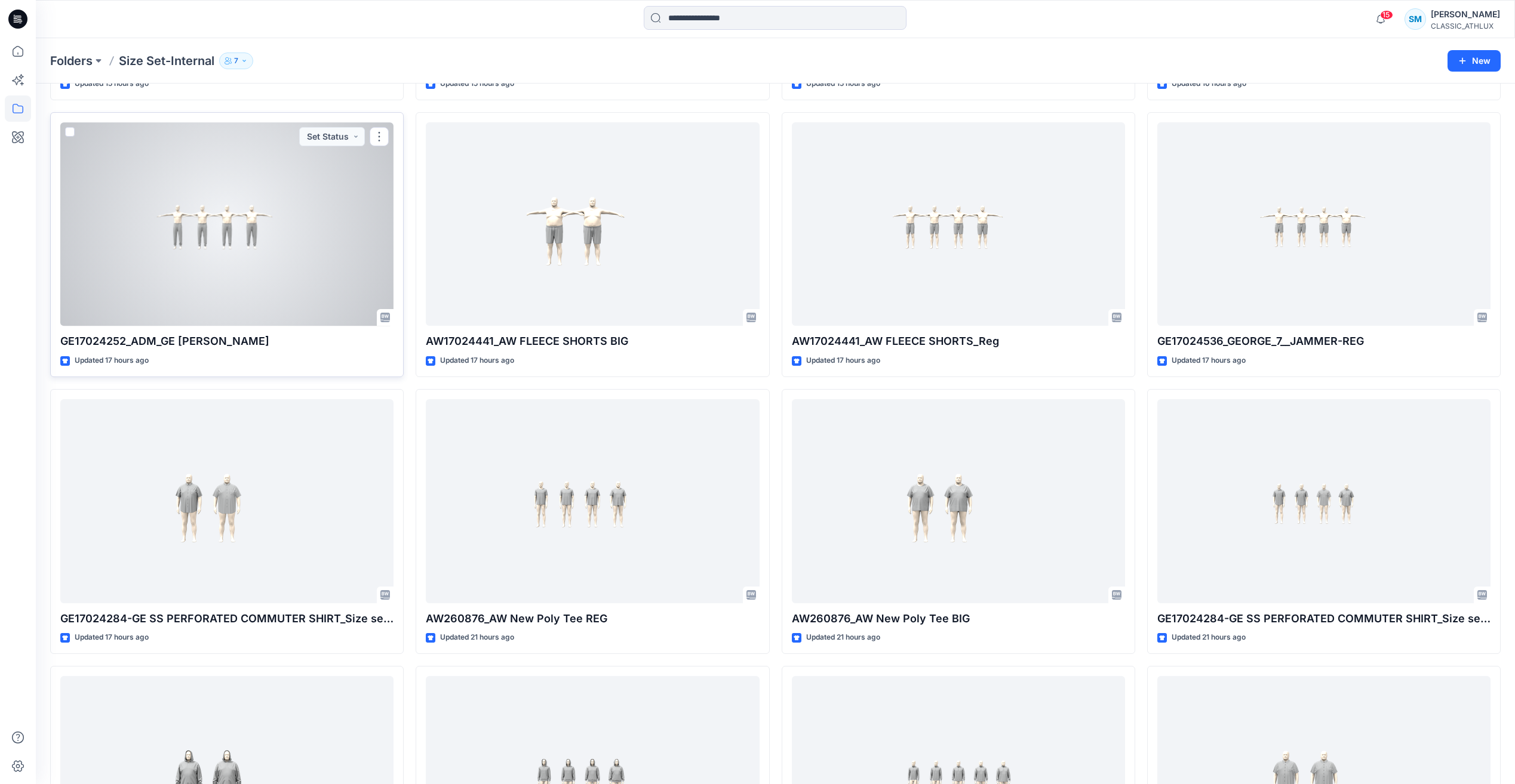
click at [257, 236] on div at bounding box center [227, 224] width 333 height 204
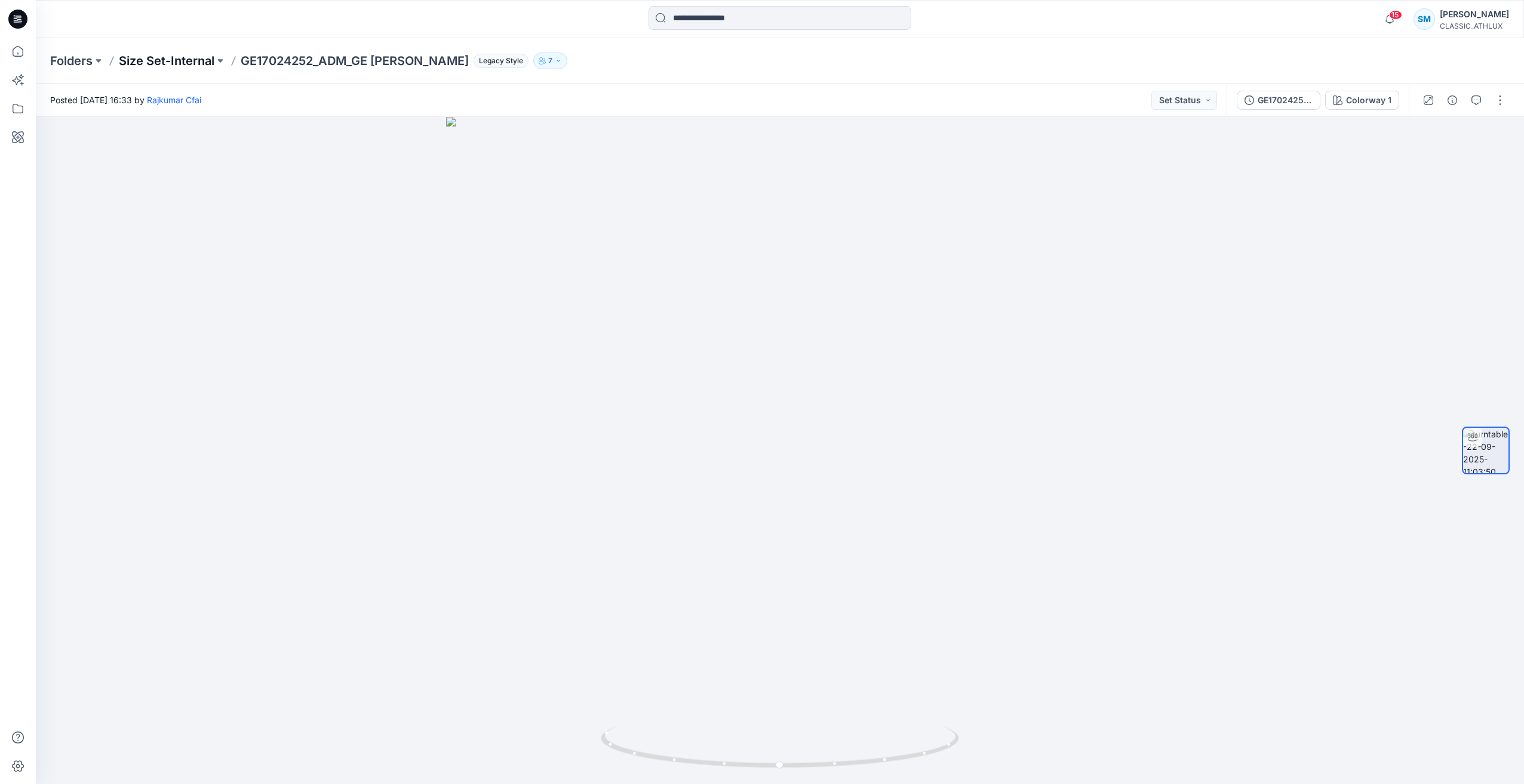
click at [183, 64] on p "Size Set-Internal" at bounding box center [166, 61] width 95 height 17
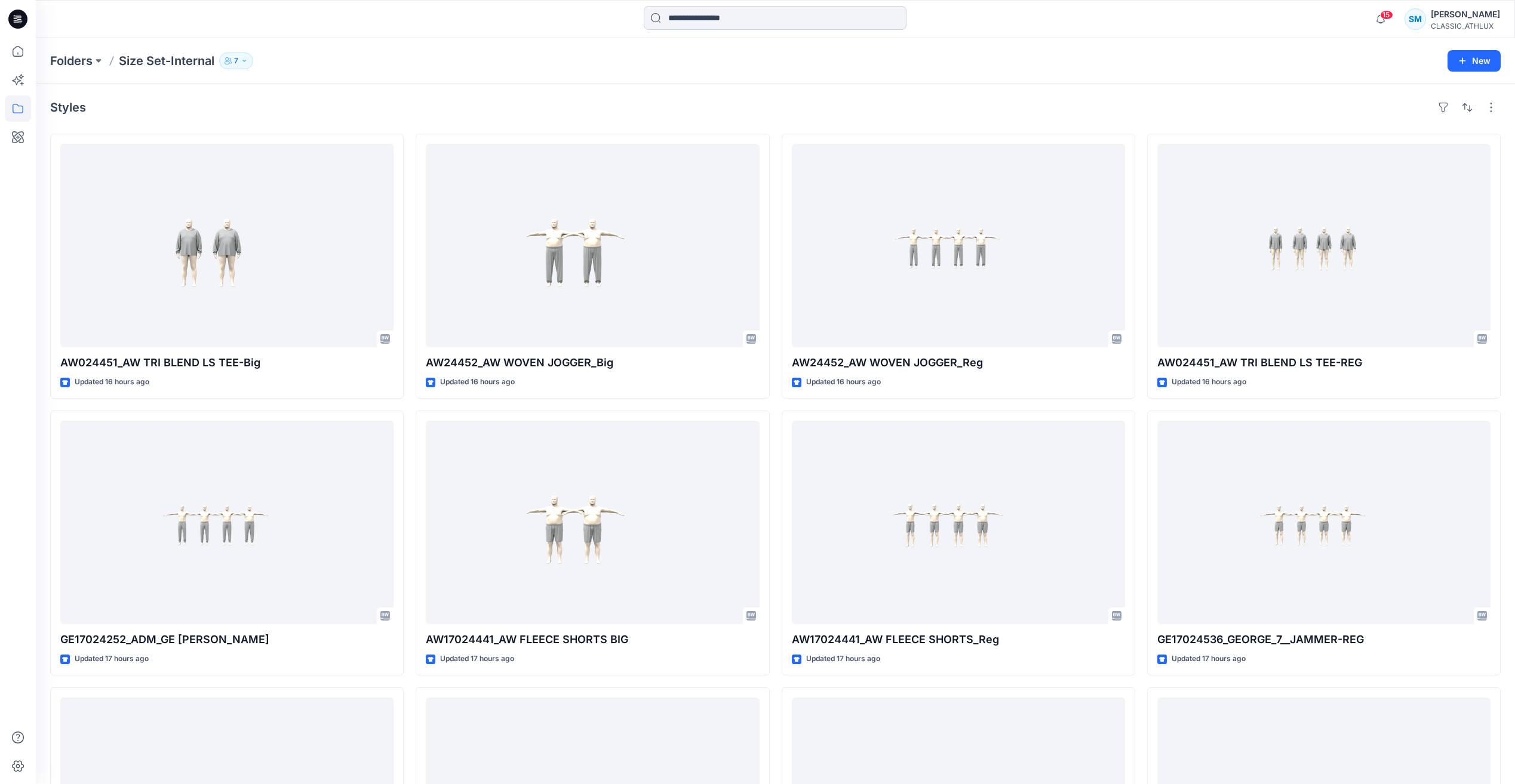
click at [722, 15] on input at bounding box center [774, 18] width 262 height 24
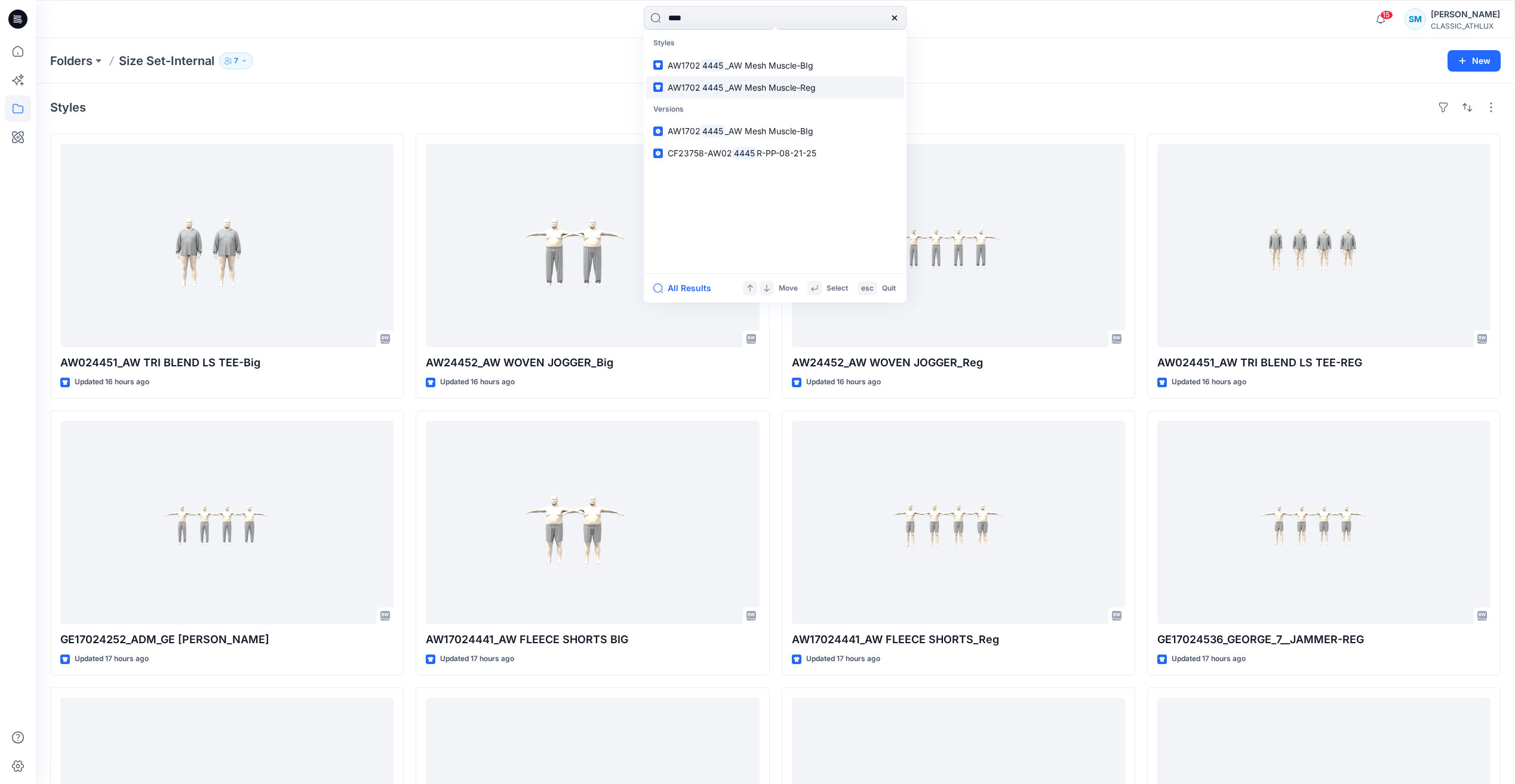
type input "****"
click at [780, 67] on span "_AW Mesh Muscle-BIg" at bounding box center [769, 65] width 88 height 10
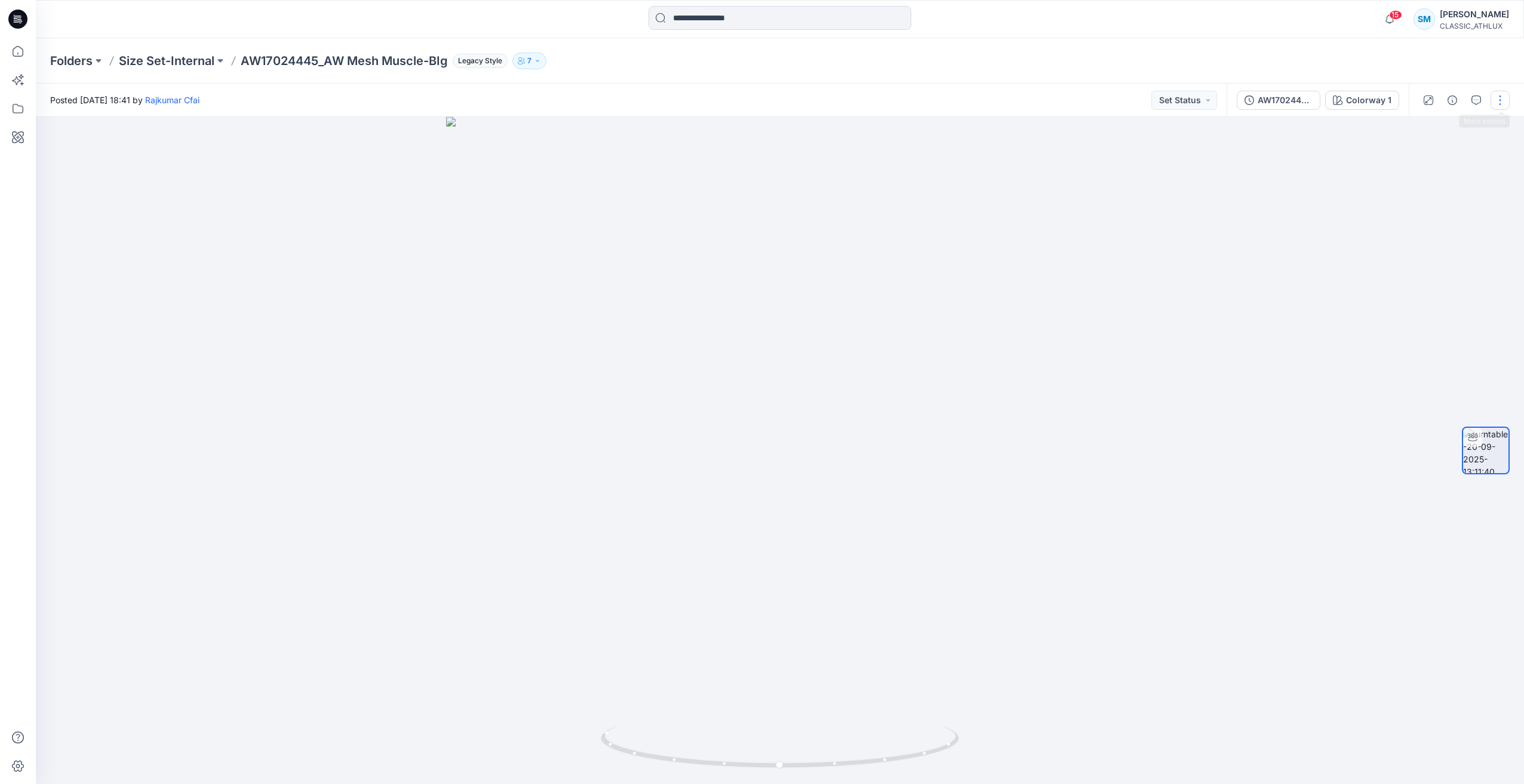
click at [1498, 98] on button "button" at bounding box center [1500, 100] width 19 height 19
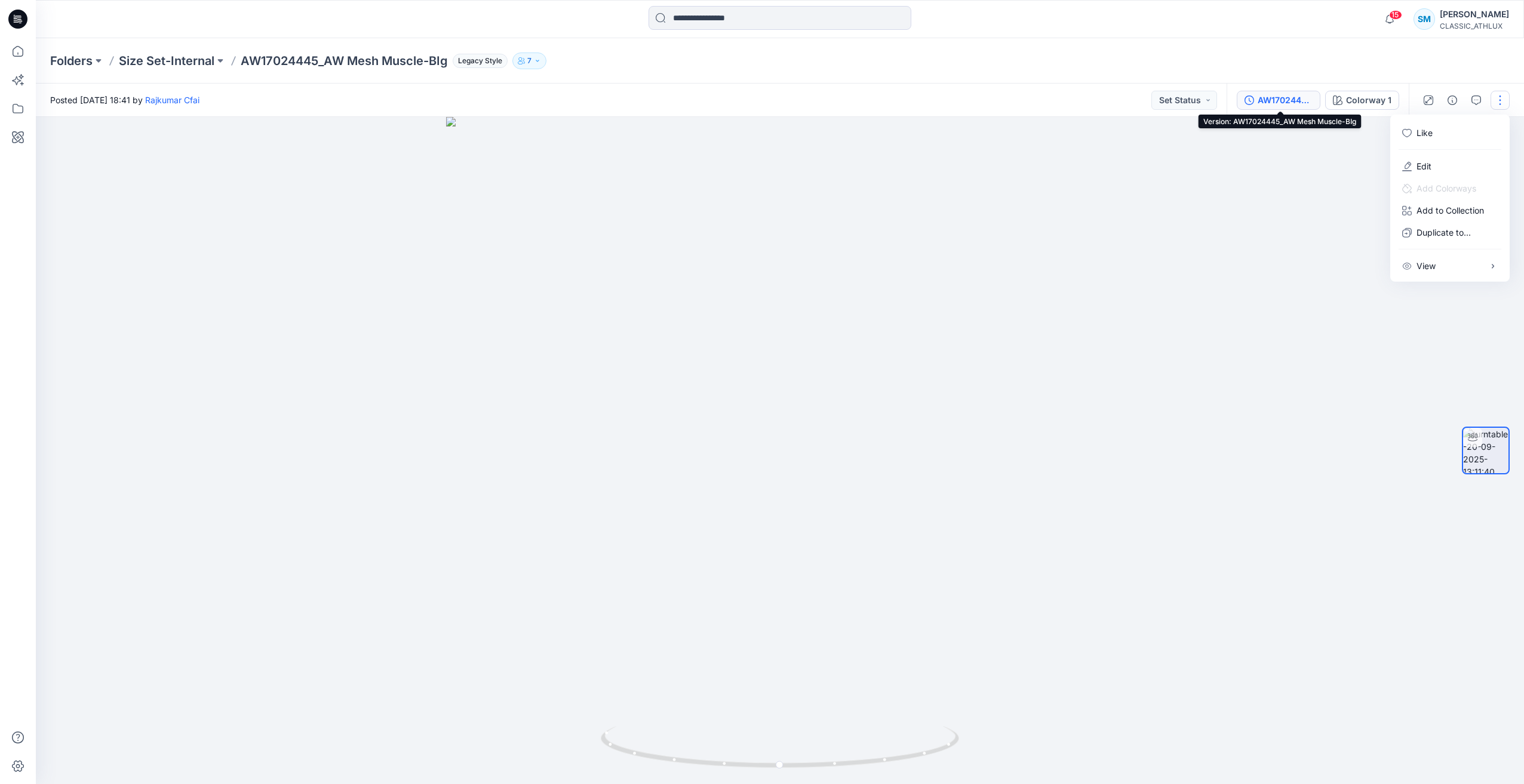
drag, startPoint x: 1295, startPoint y: 104, endPoint x: 1303, endPoint y: 104, distance: 8.0
click at [1295, 104] on div "AW17024445_AW Mesh Muscle-BIg" at bounding box center [1285, 100] width 55 height 13
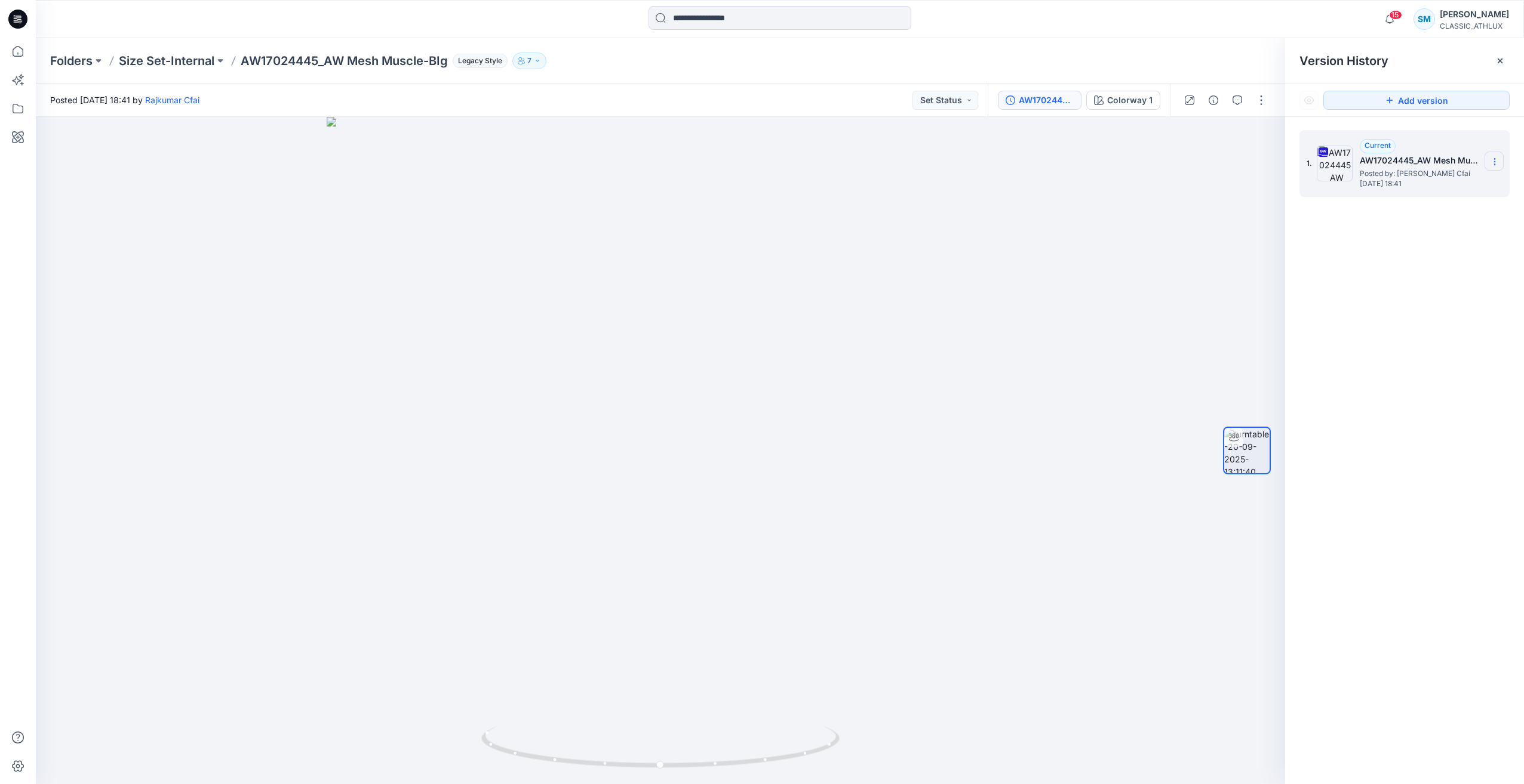
click at [1493, 159] on icon at bounding box center [1495, 162] width 9 height 9
click at [1426, 190] on span "Download Source BW File" at bounding box center [1435, 185] width 101 height 15
click at [149, 63] on p "Size Set-Internal" at bounding box center [166, 61] width 95 height 17
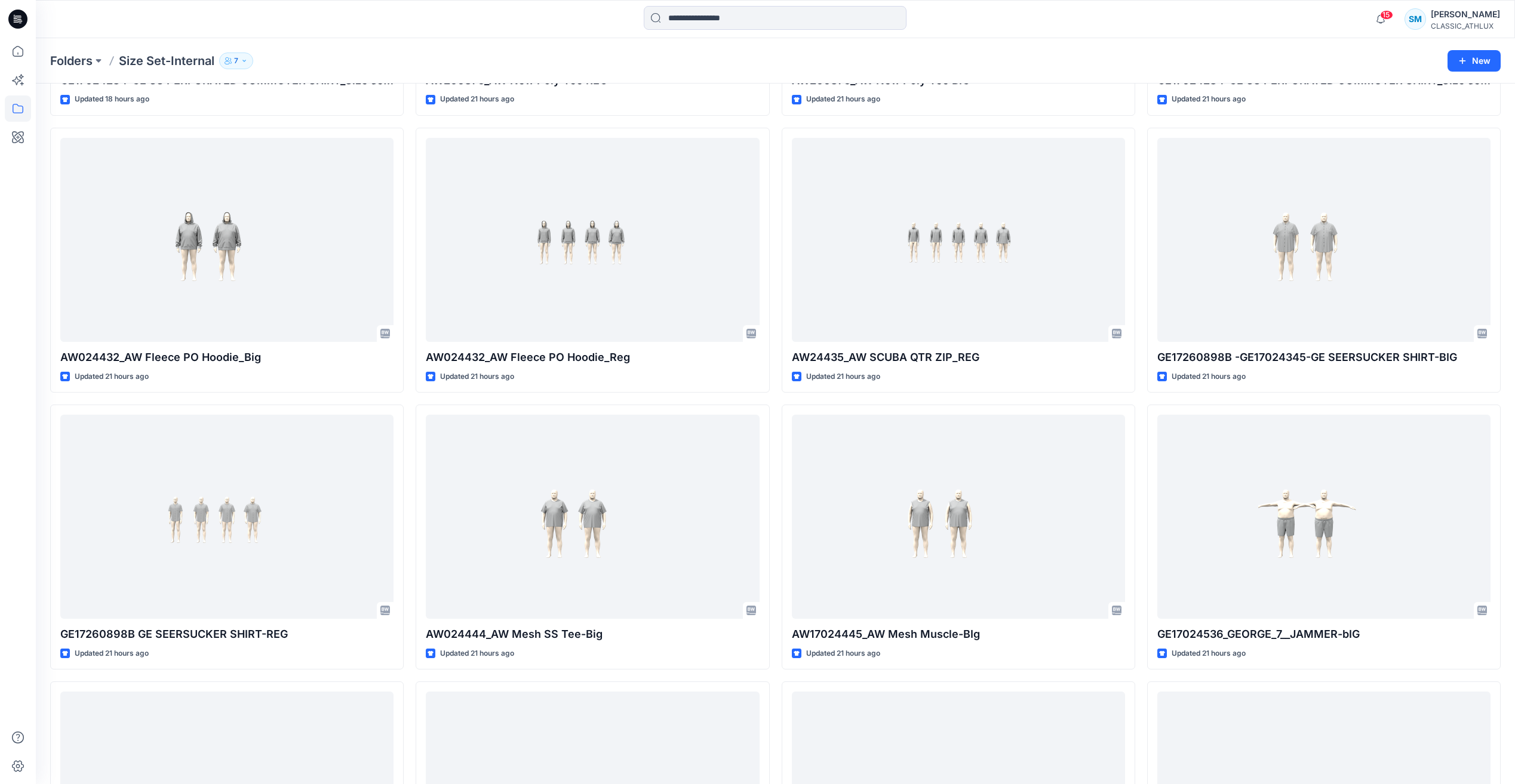
scroll to position [830, 0]
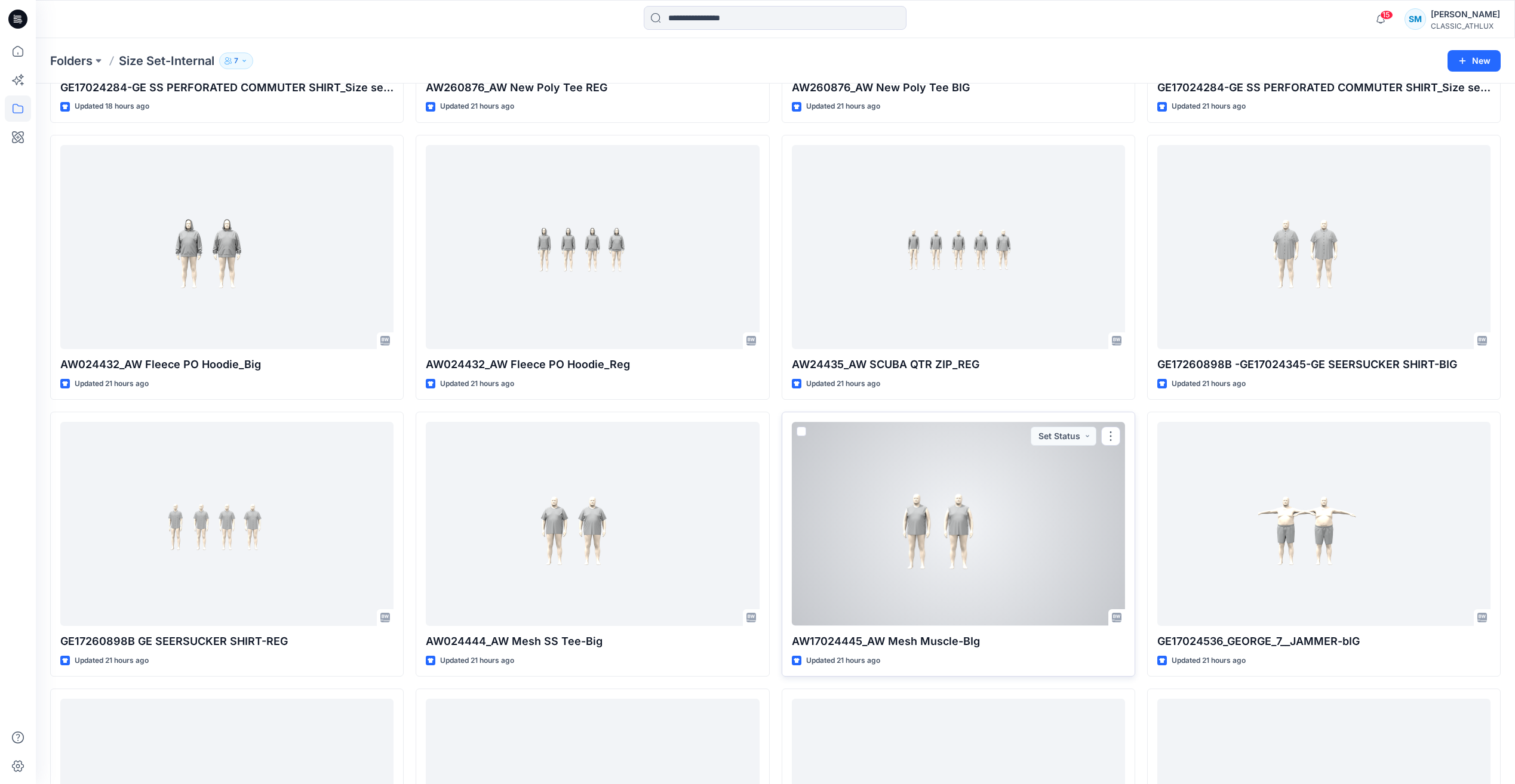
click at [1012, 526] on div at bounding box center [958, 523] width 333 height 204
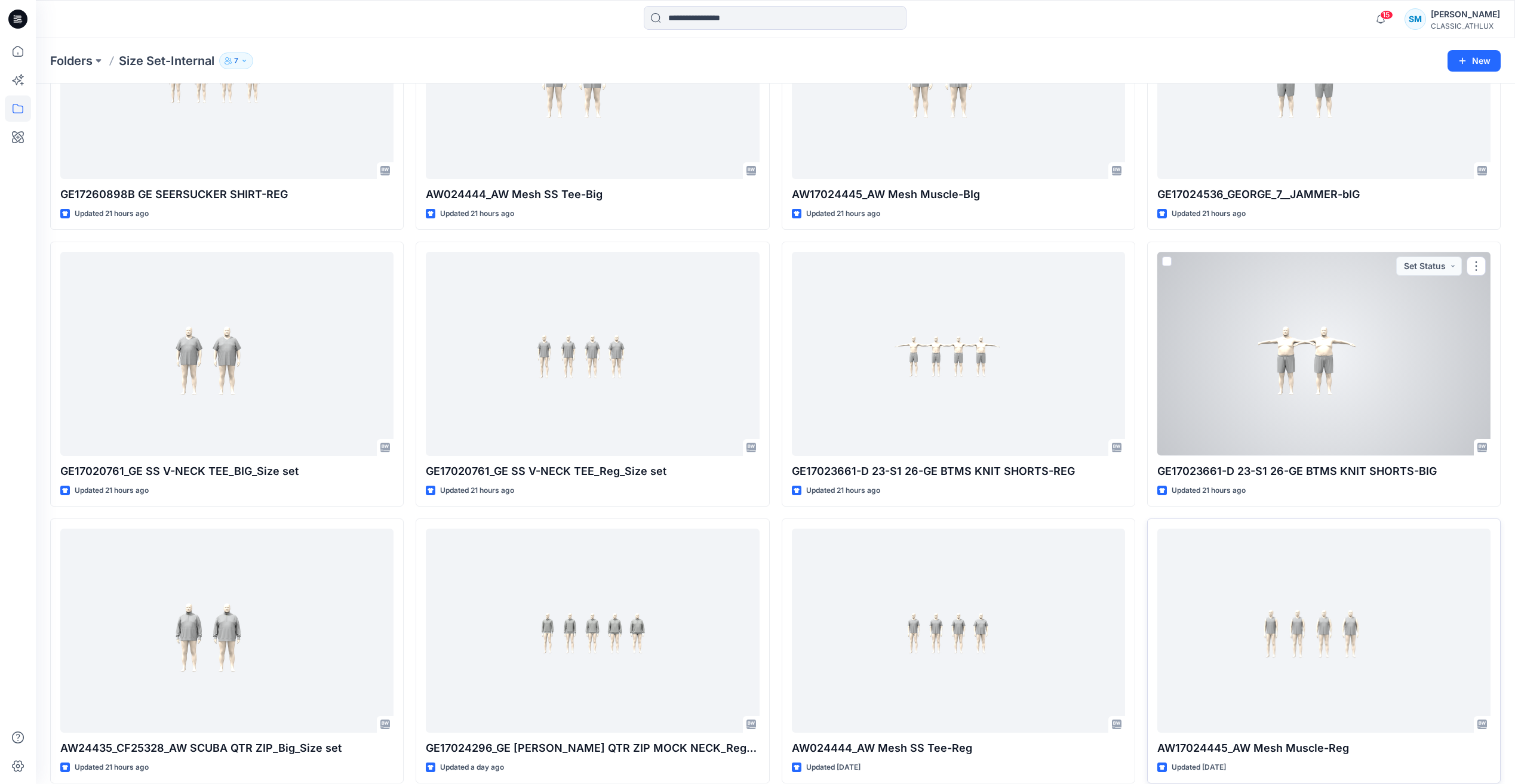
scroll to position [1248, 0]
